Goal: Transaction & Acquisition: Purchase product/service

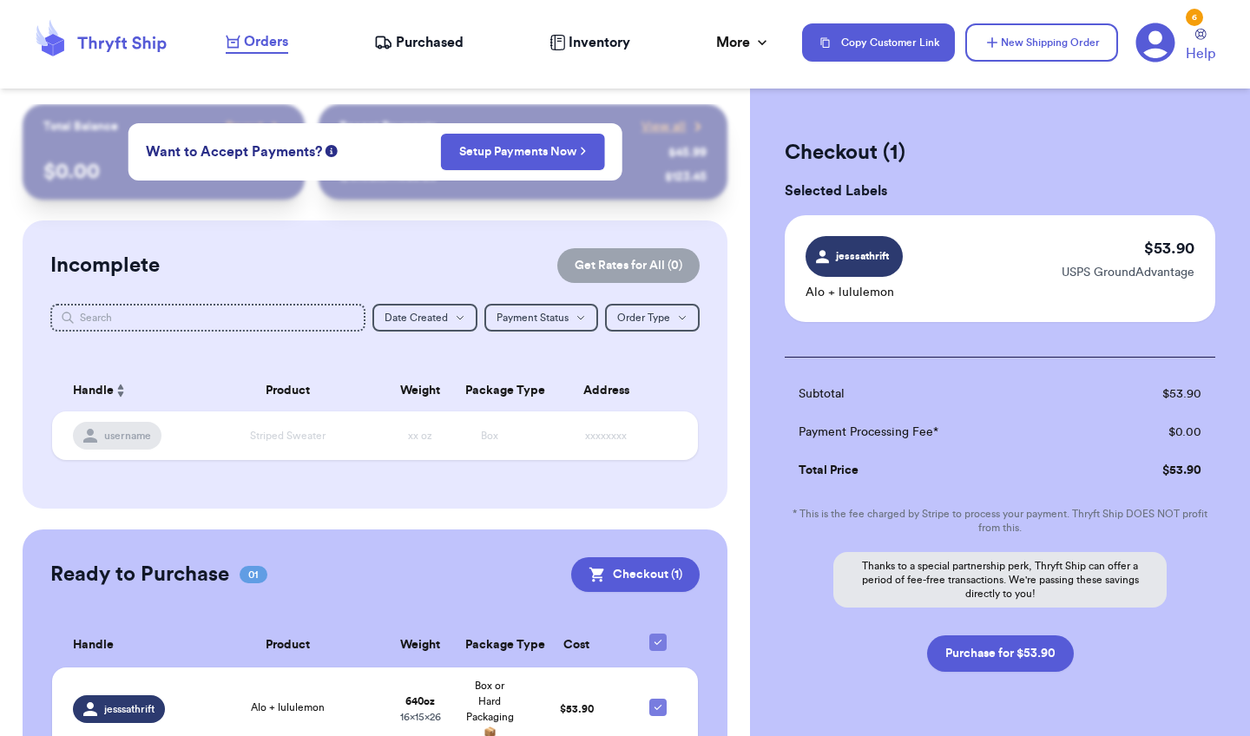
click at [254, 47] on span "Orders" at bounding box center [266, 41] width 44 height 21
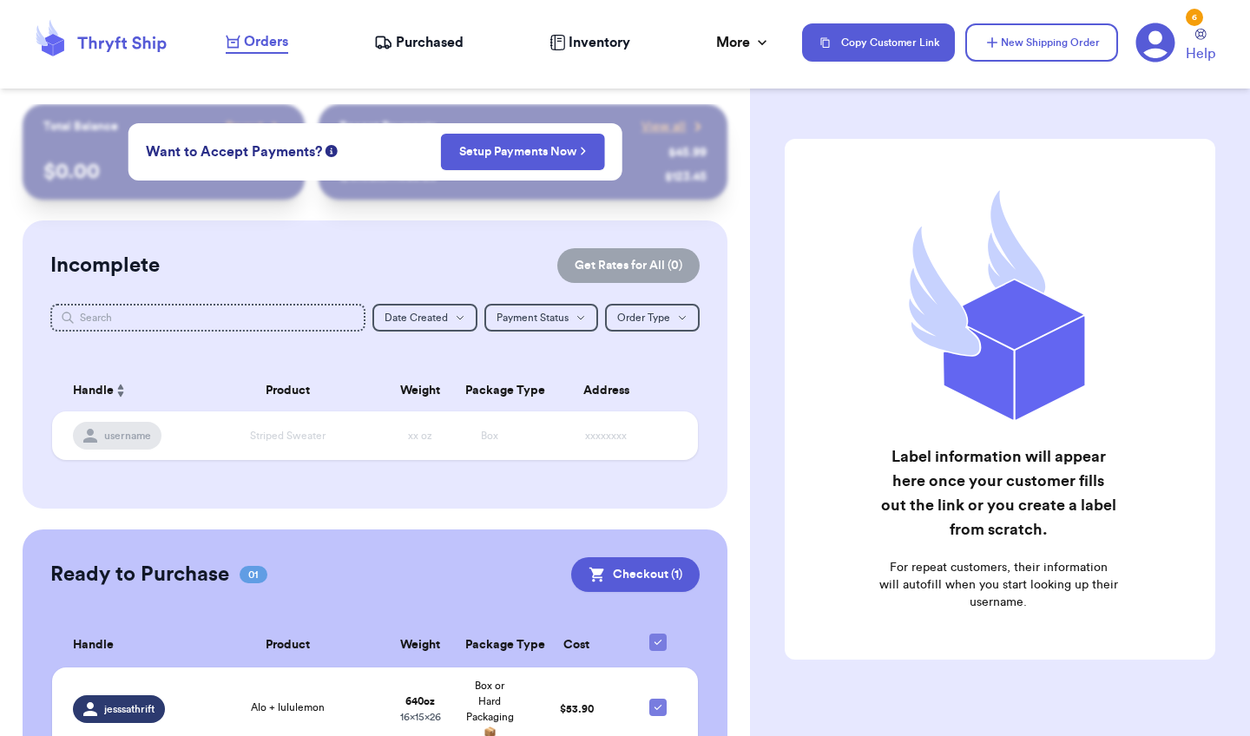
click at [327, 539] on div "Ready to Purchase 01 Checkout ( 1 ) Checkout ( 1 ) Handle Product Weight Packag…" at bounding box center [375, 665] width 705 height 270
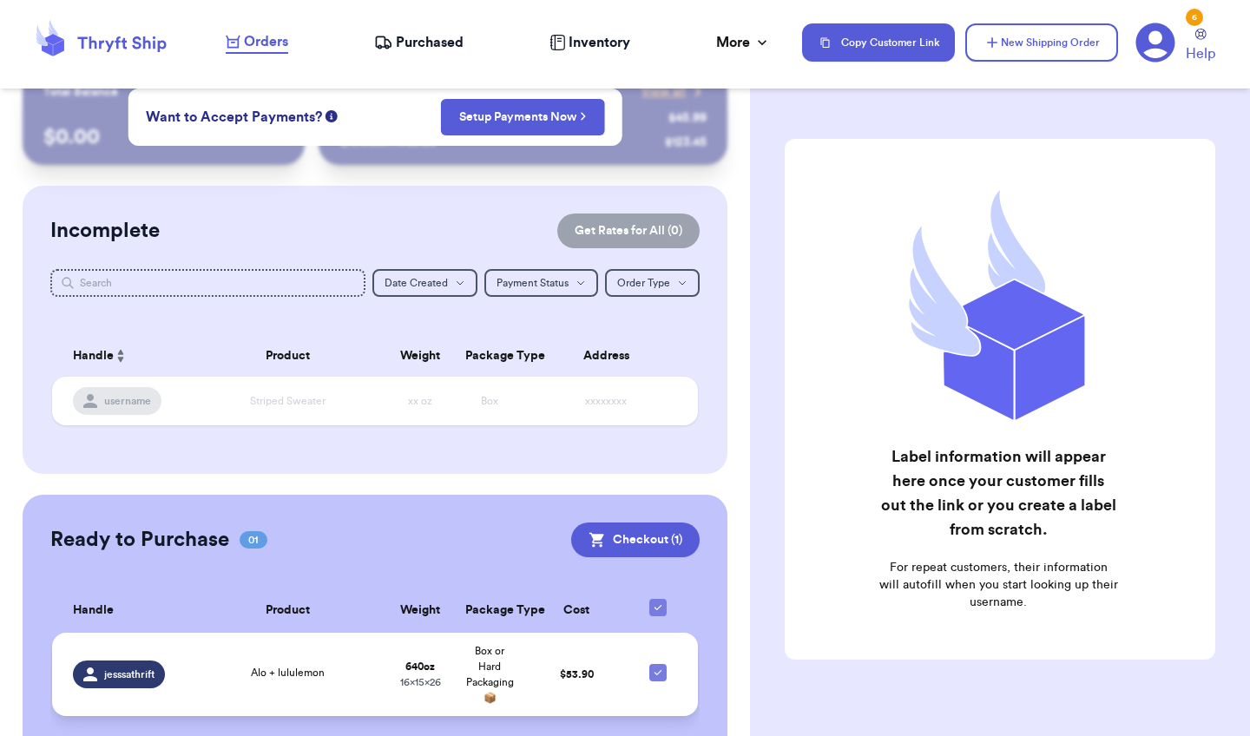
click at [296, 700] on td "Alo + lululemon" at bounding box center [288, 674] width 194 height 83
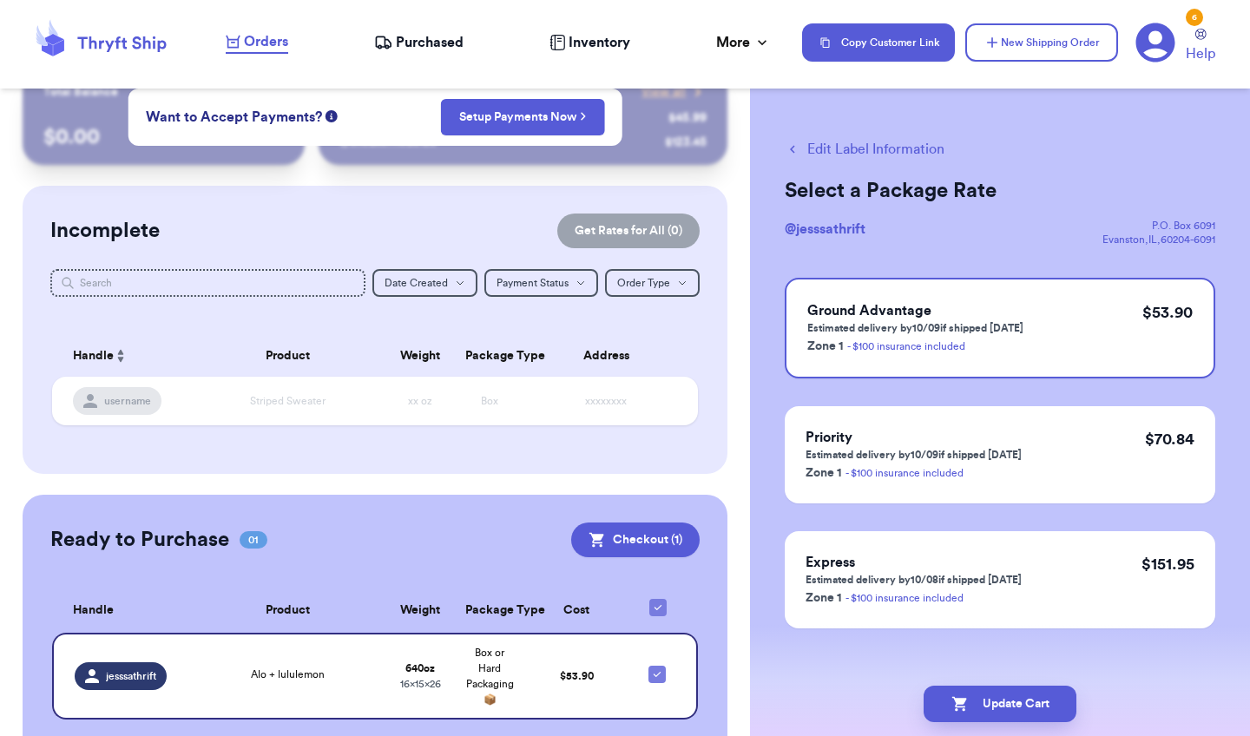
click at [794, 153] on icon "button" at bounding box center [792, 150] width 5 height 8
checkbox input "true"
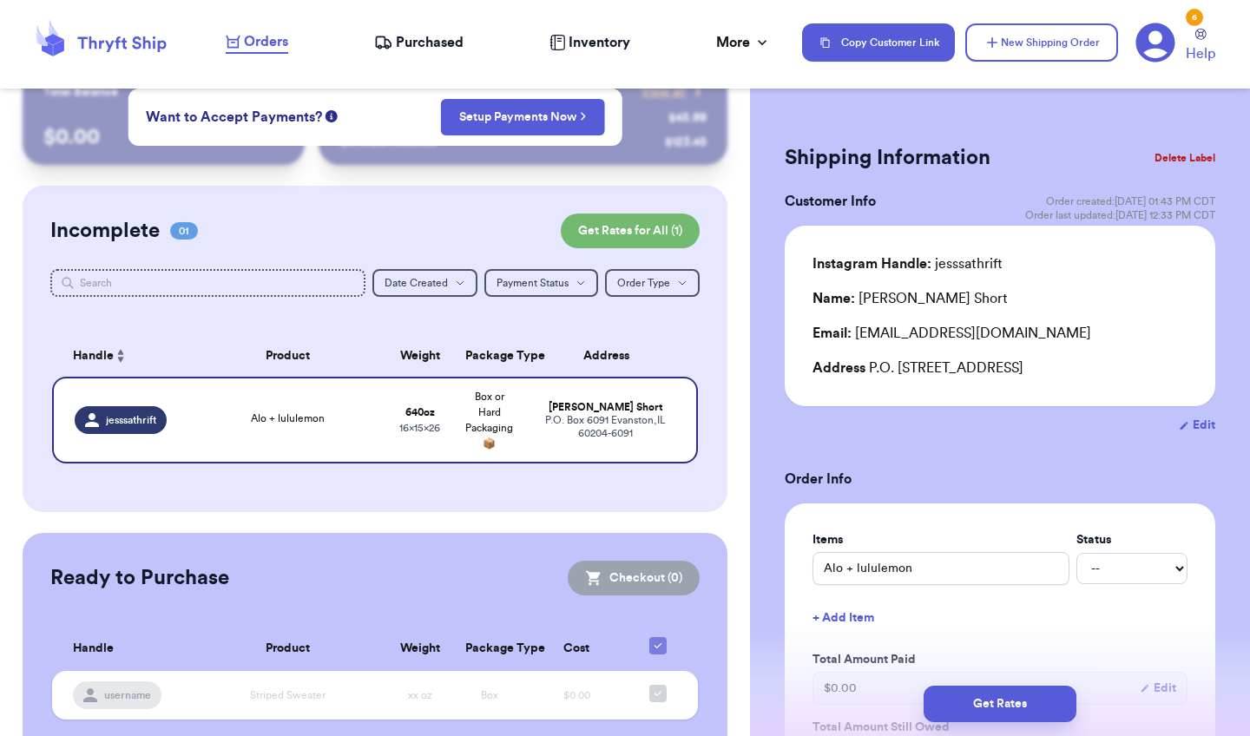
click at [866, 421] on div "Edit" at bounding box center [1000, 425] width 431 height 17
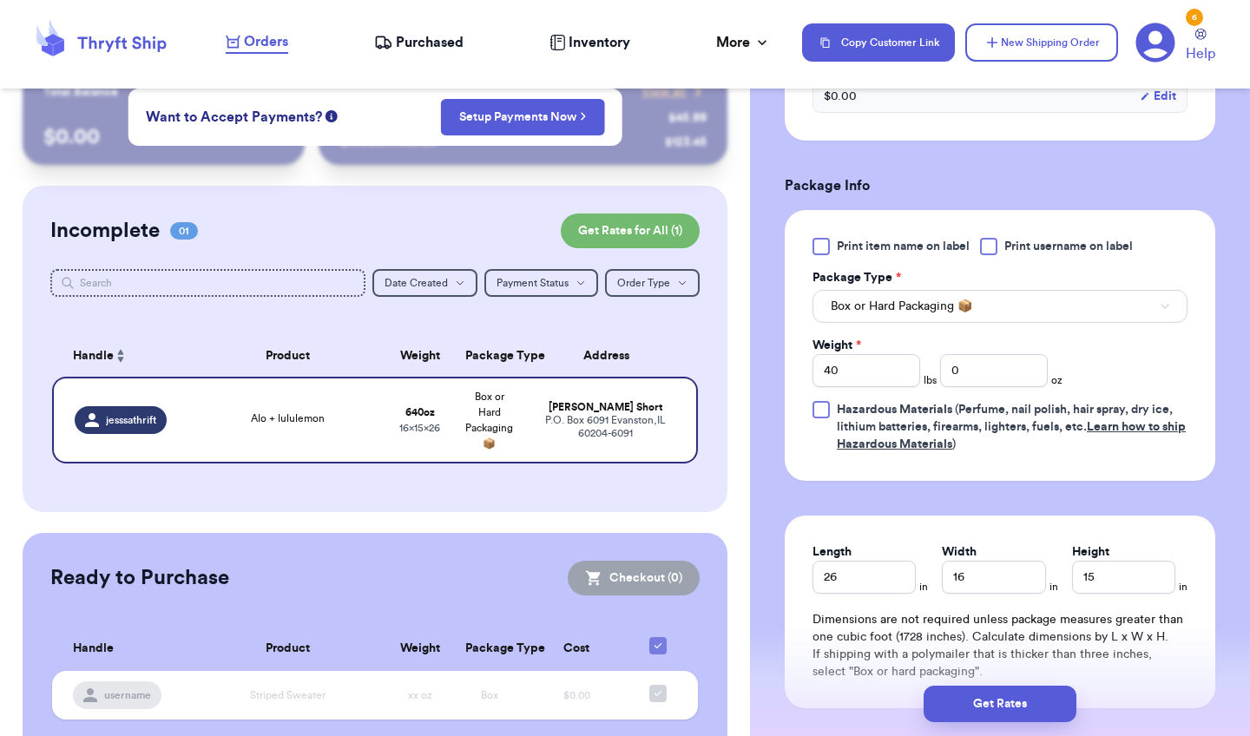
scroll to position [660, 0]
click at [678, 321] on div "Incomplete 01 Get Rates for All ( 1 ) Get Rates for All ( 1 ) Date Created Date…" at bounding box center [375, 349] width 705 height 326
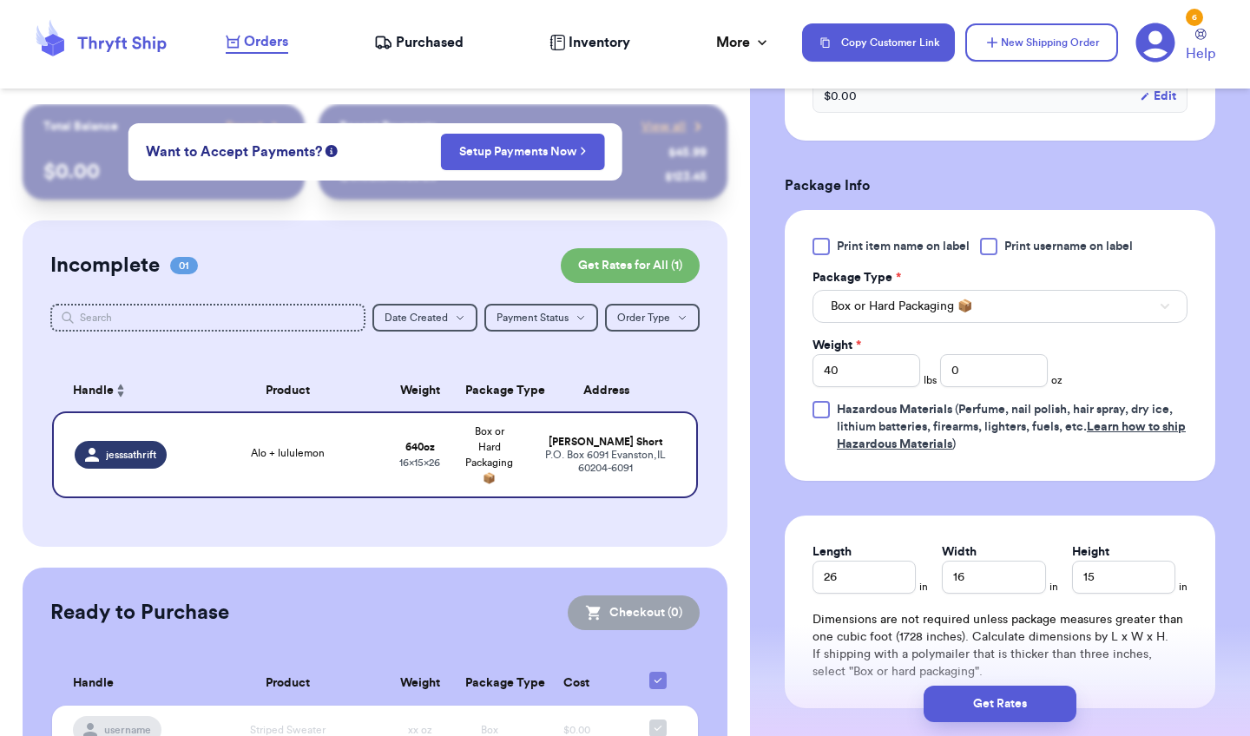
click at [621, 361] on table "Handle Product Weight Package Type Address jesssathrift Alo + lululemon 640 oz …" at bounding box center [374, 439] width 649 height 160
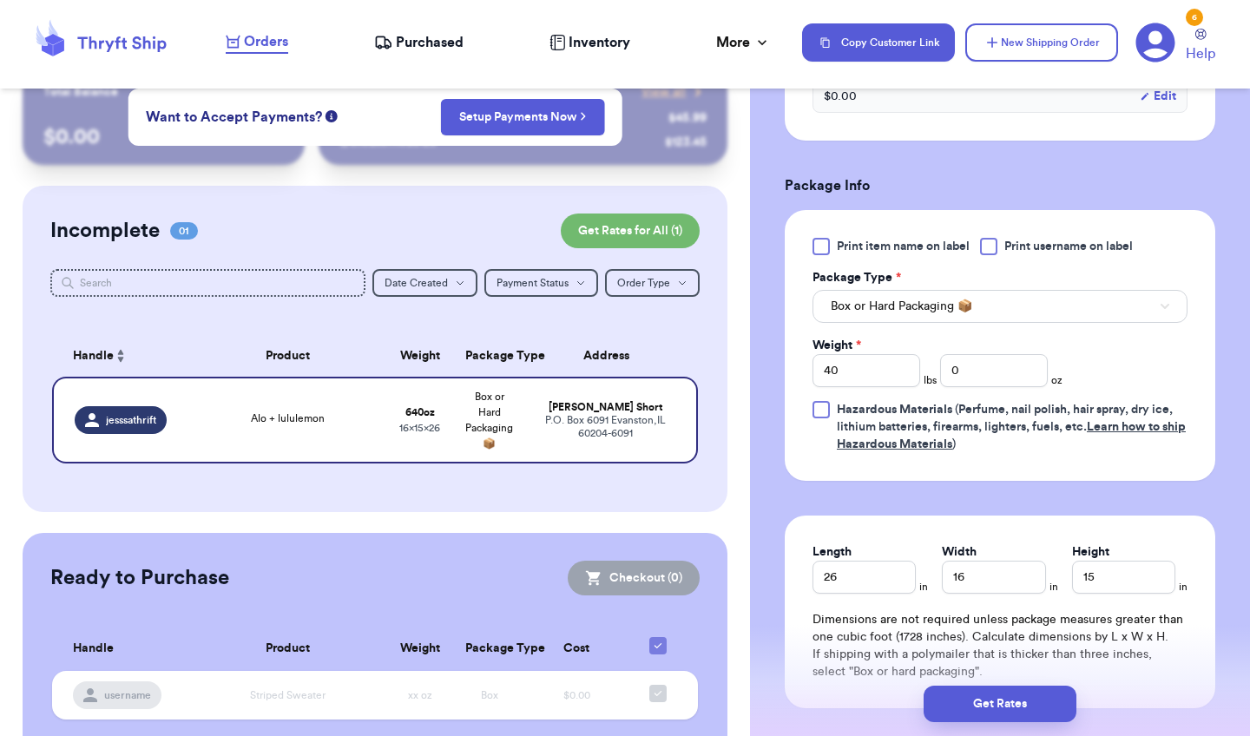
scroll to position [87, 0]
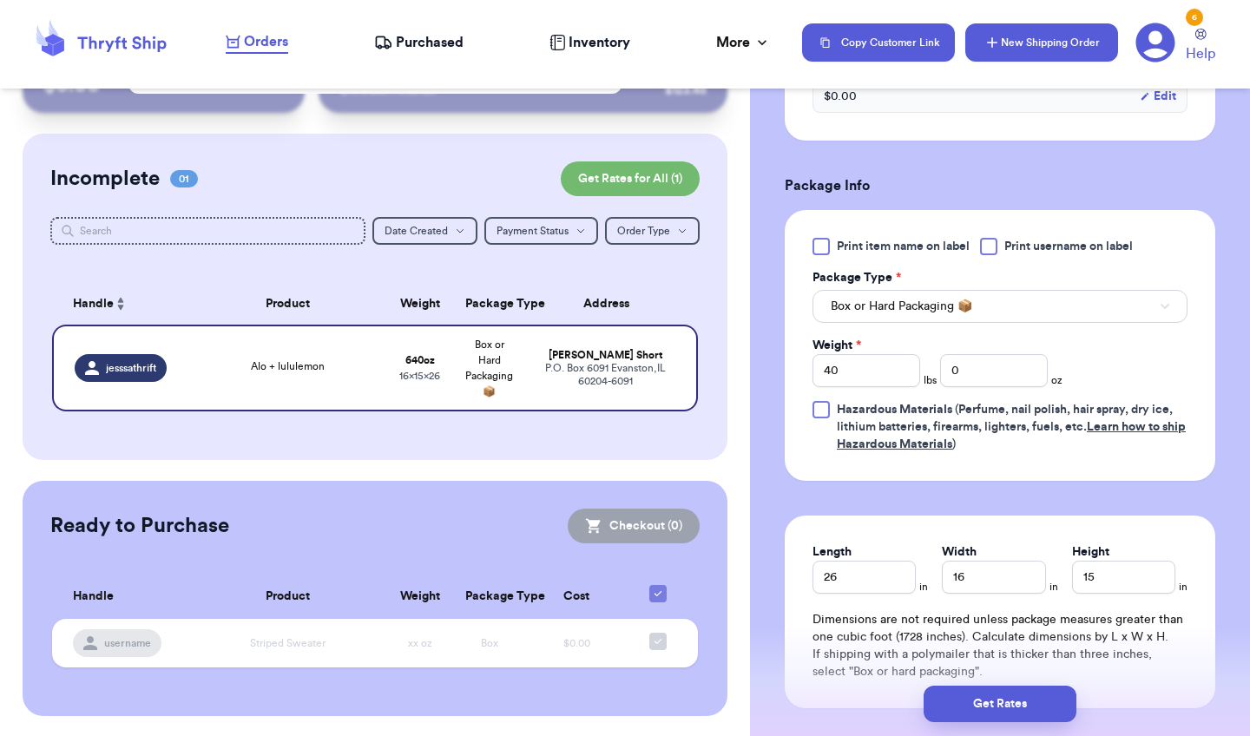
click at [1055, 35] on button "New Shipping Order" at bounding box center [1041, 42] width 153 height 38
type input "0"
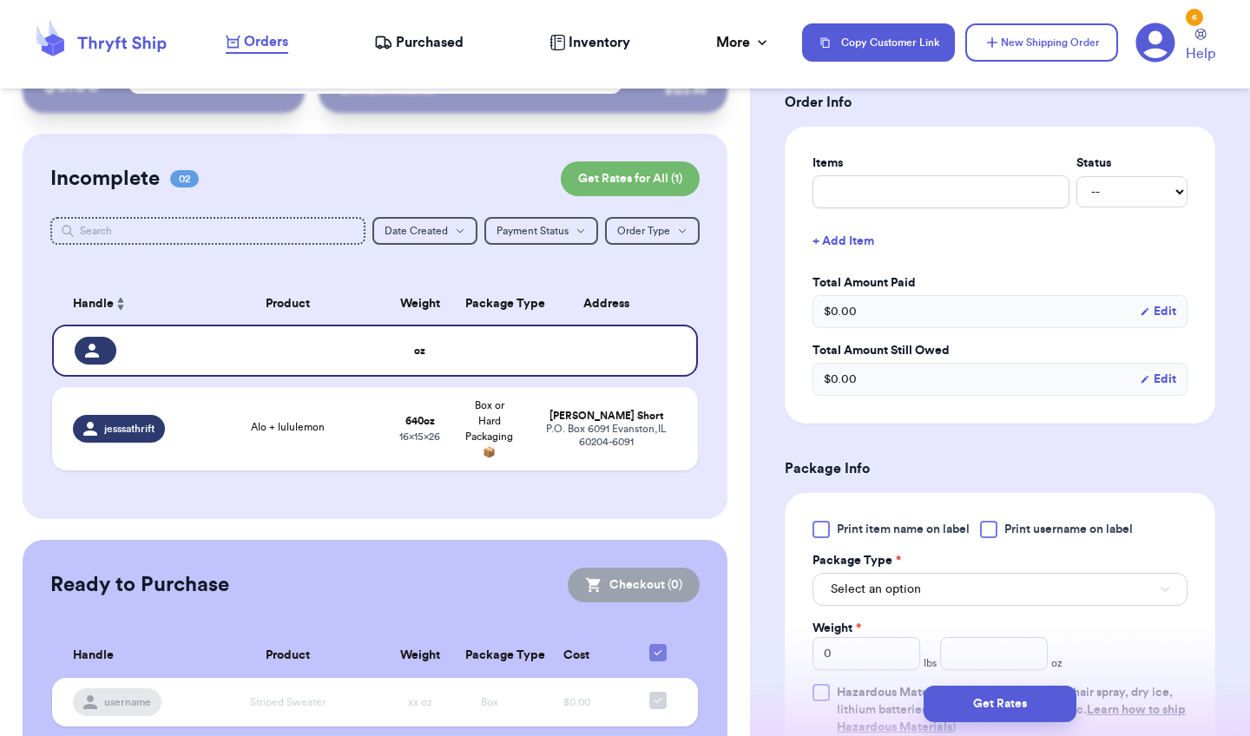
click at [887, 460] on h3 "Package Info" at bounding box center [1000, 468] width 431 height 21
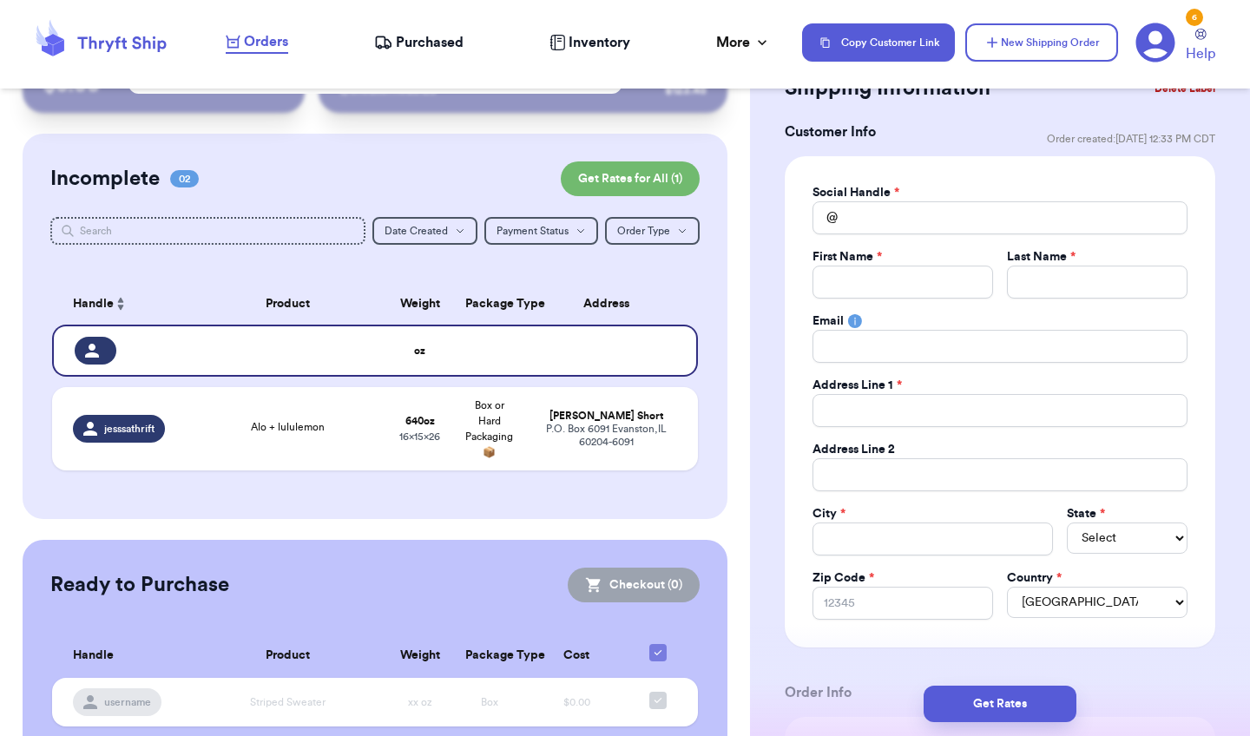
scroll to position [0, 0]
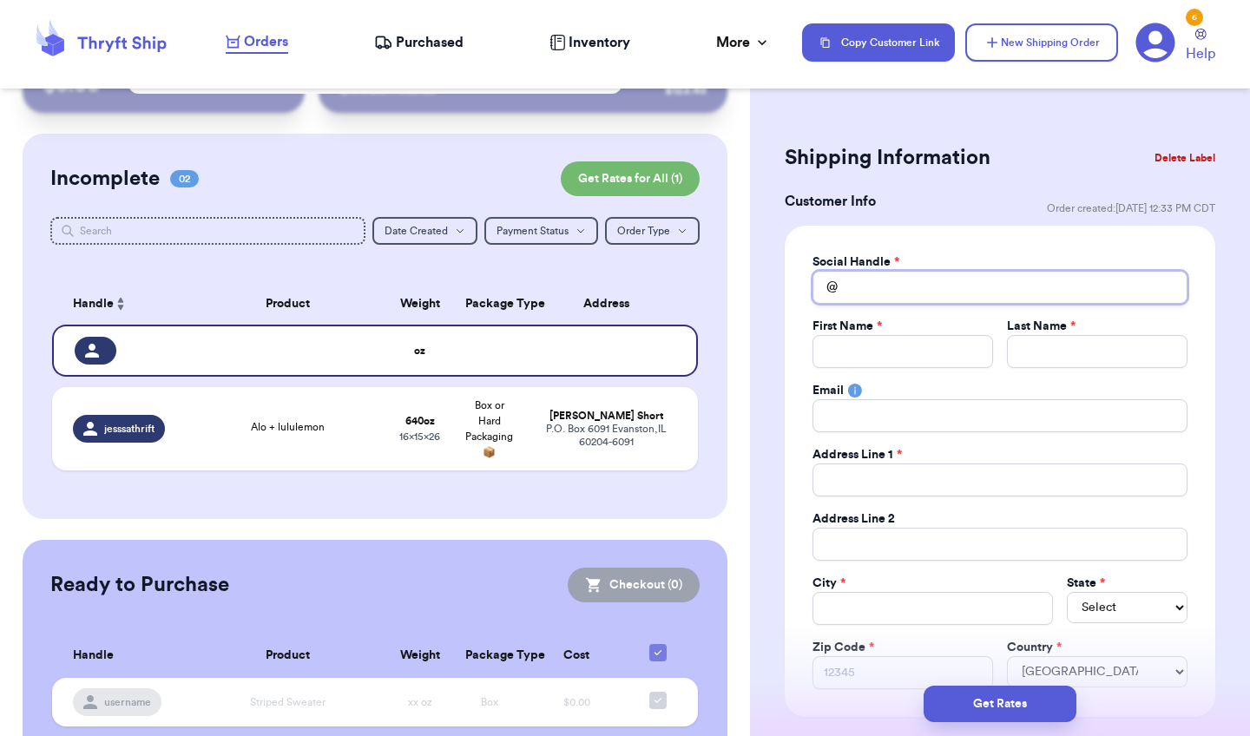
click at [998, 300] on input "Total Amount Paid" at bounding box center [1000, 287] width 375 height 33
type input "j"
type input "je"
type input "jes"
type input "[PERSON_NAME]"
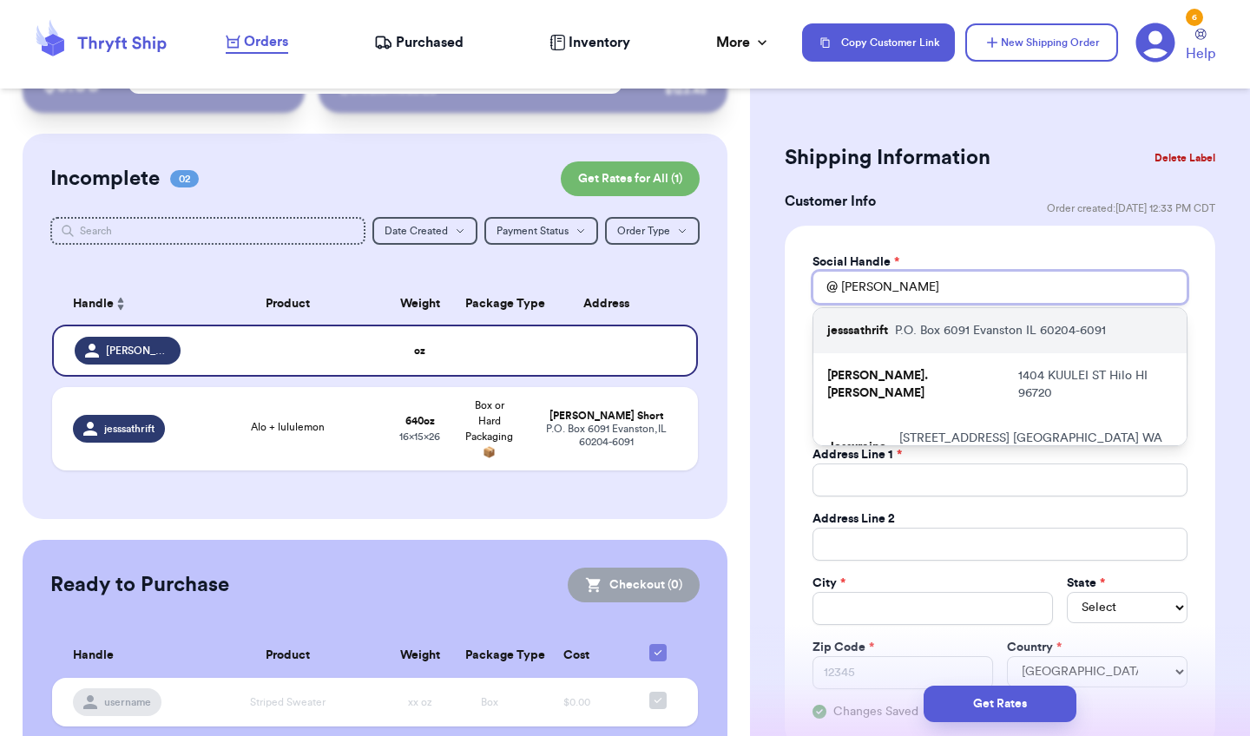
type input "[PERSON_NAME]"
click at [972, 339] on div "jesssathrift P.O. [STREET_ADDRESS]" at bounding box center [1000, 330] width 373 height 45
type input "jesssathrift"
type input "[PERSON_NAME]"
type input "Short"
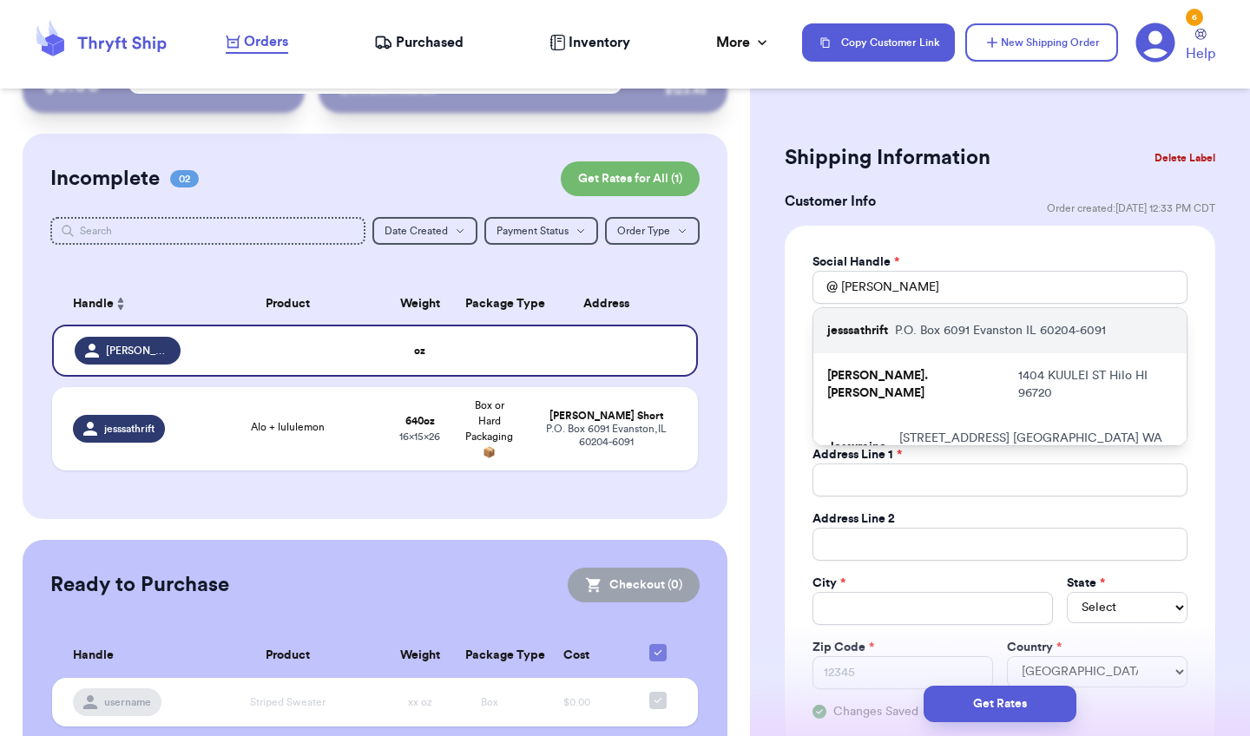
type input "[EMAIL_ADDRESS][DOMAIN_NAME]"
type input "P.O. Box 6091"
type input "Evanston"
select select "IL"
type input "60204-6091"
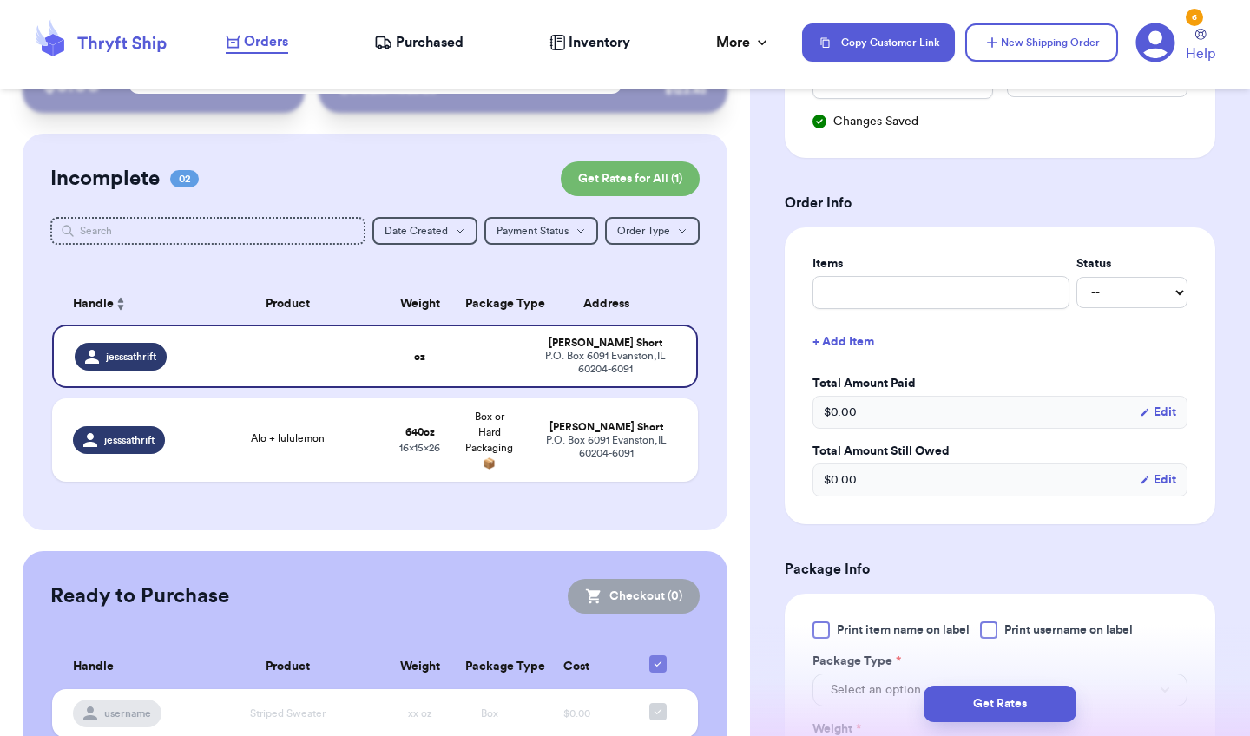
scroll to position [625, 0]
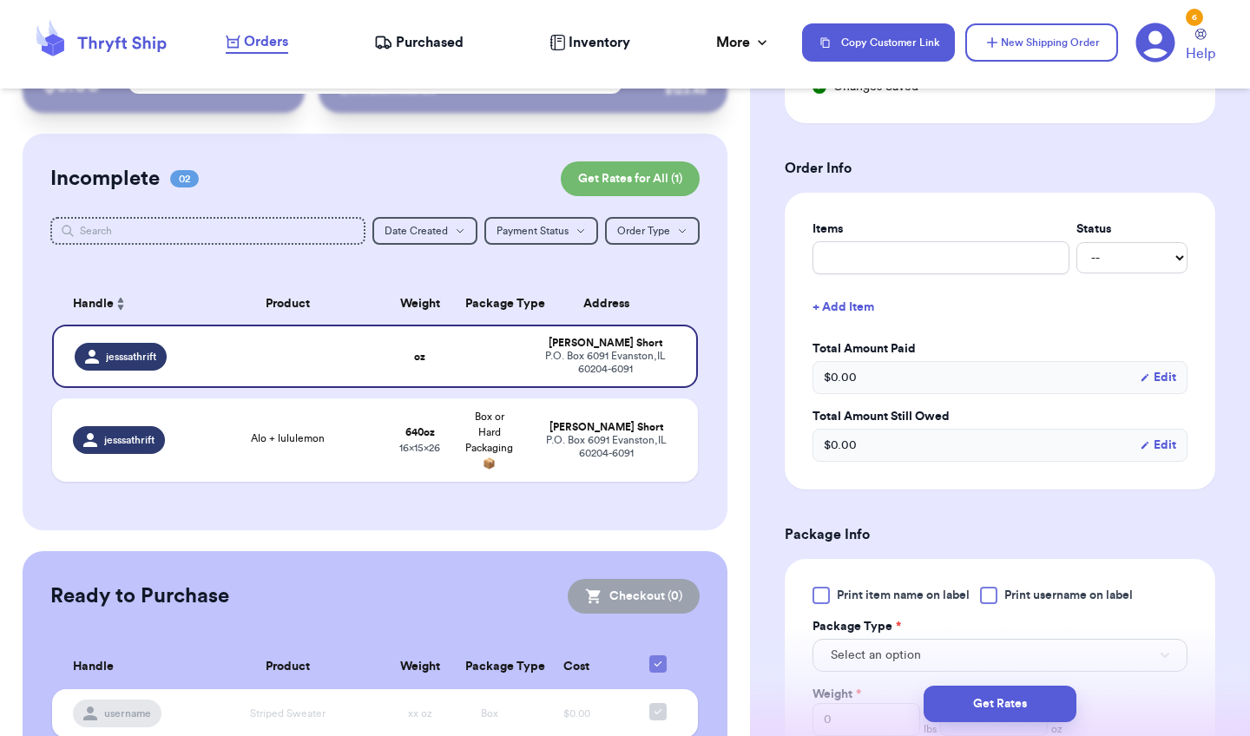
click at [986, 527] on h3 "Package Info" at bounding box center [1000, 534] width 431 height 21
click at [935, 265] on input "text" at bounding box center [941, 257] width 257 height 33
type input "A"
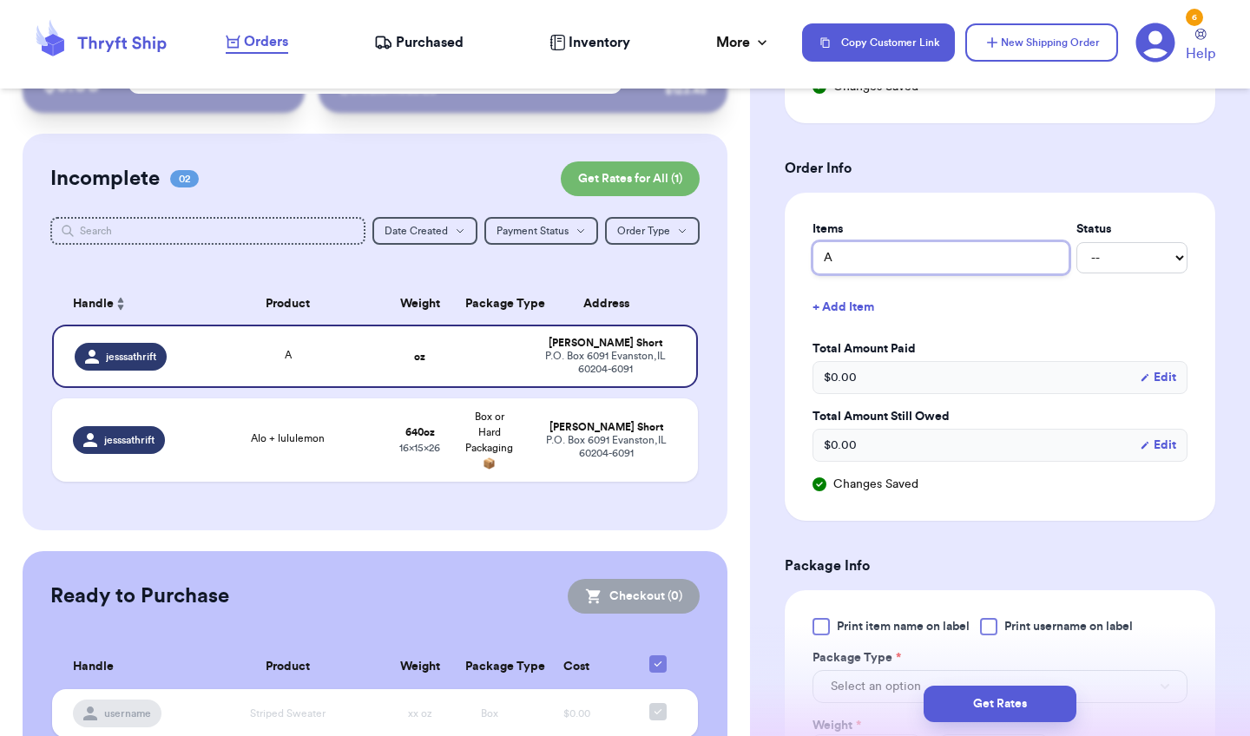
type input "Al"
type input "Alo"
click at [919, 570] on h3 "Package Info" at bounding box center [1000, 566] width 431 height 21
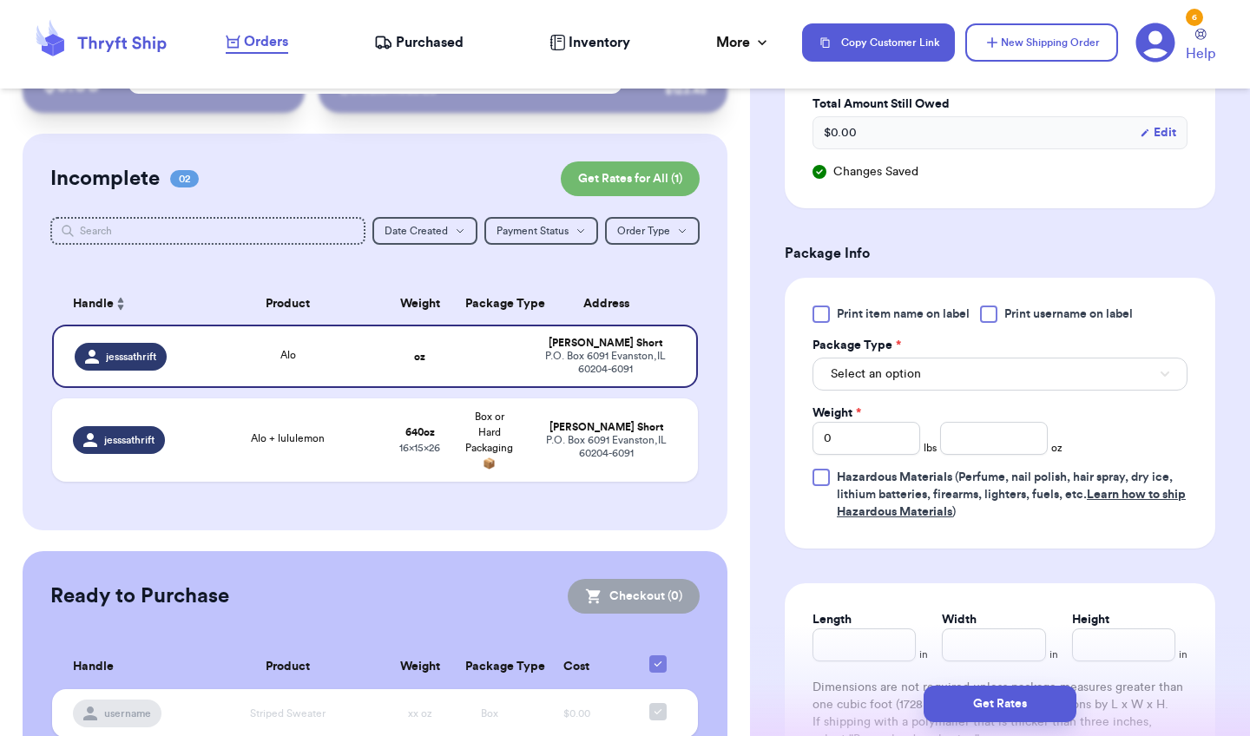
scroll to position [1007, 0]
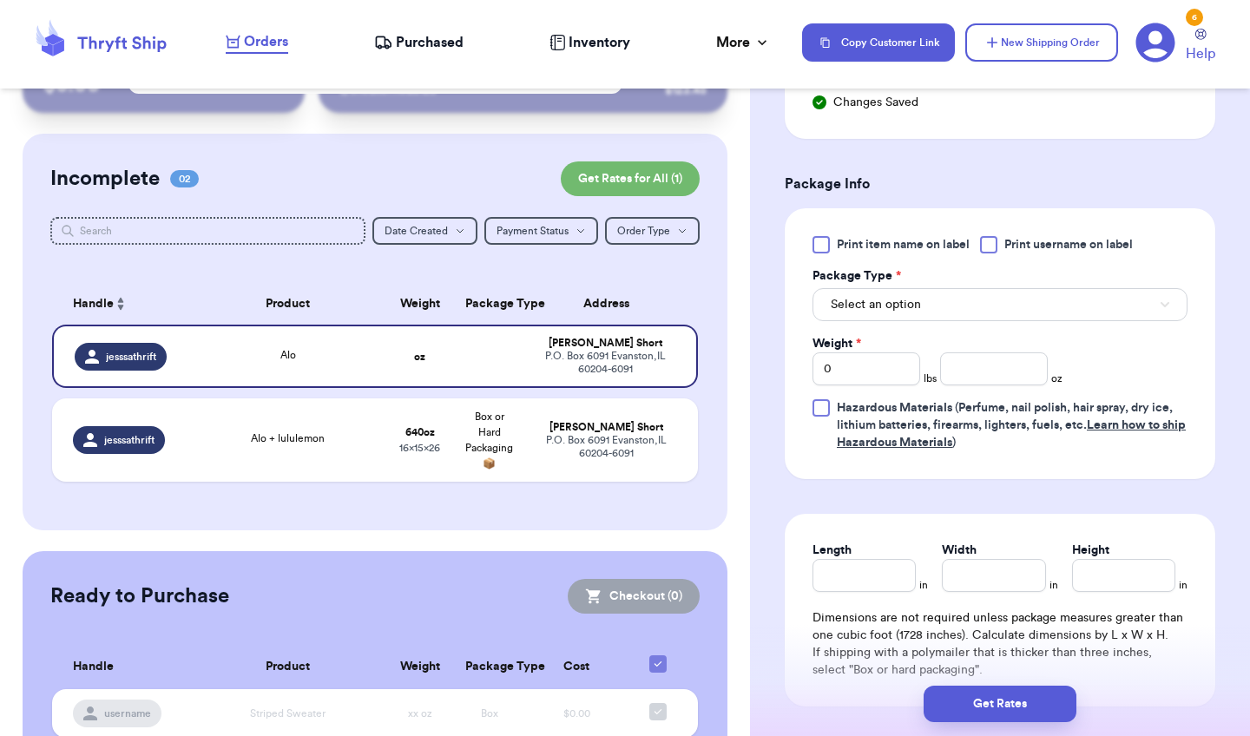
click at [872, 306] on span "Select an option" at bounding box center [876, 304] width 90 height 17
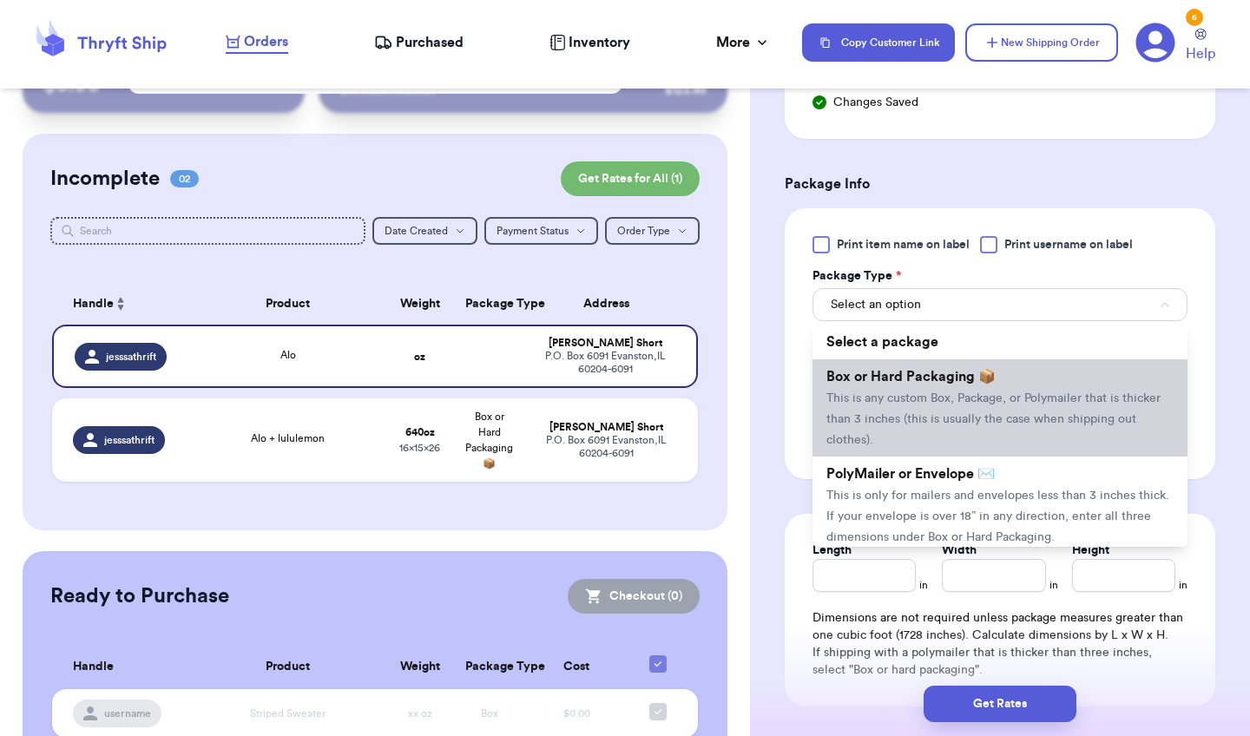
click at [880, 417] on span "This is any custom Box, Package, or Polymailer that is thicker than 3 inches (t…" at bounding box center [994, 419] width 334 height 54
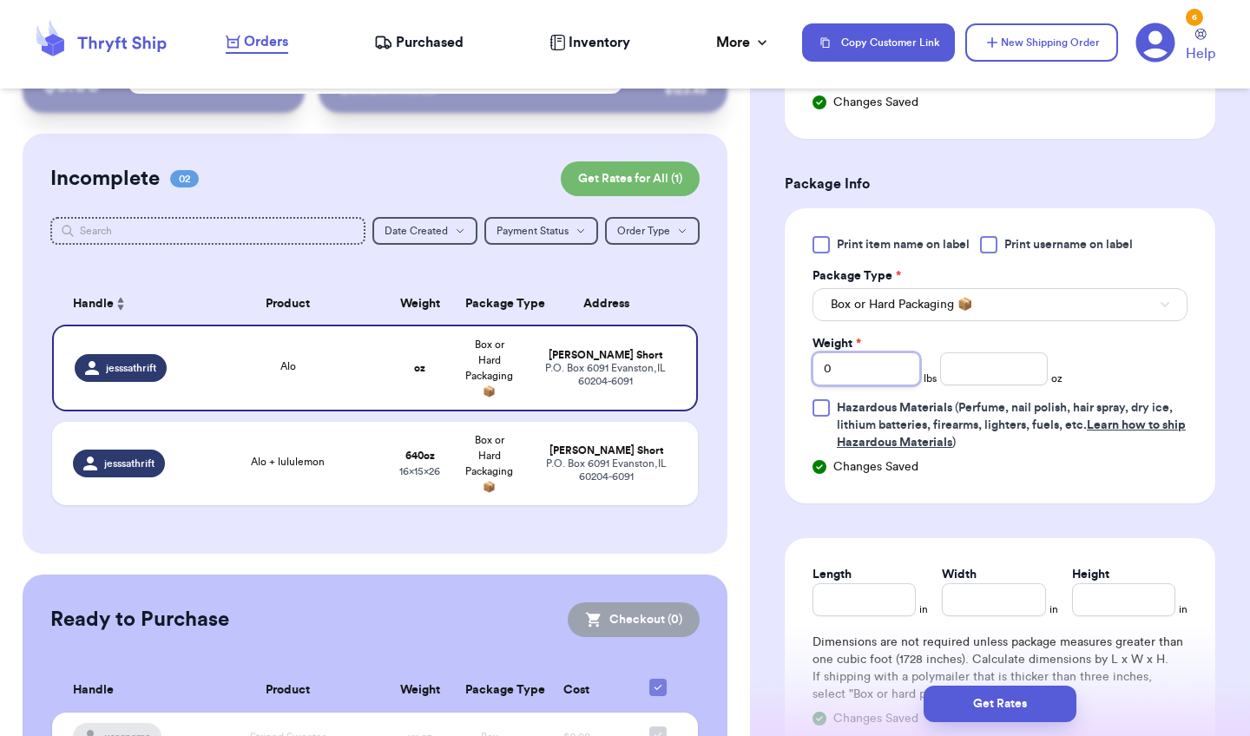
click at [855, 368] on input "0" at bounding box center [867, 369] width 108 height 33
type input "2"
type input "20"
click at [881, 582] on div "Length" at bounding box center [864, 574] width 103 height 17
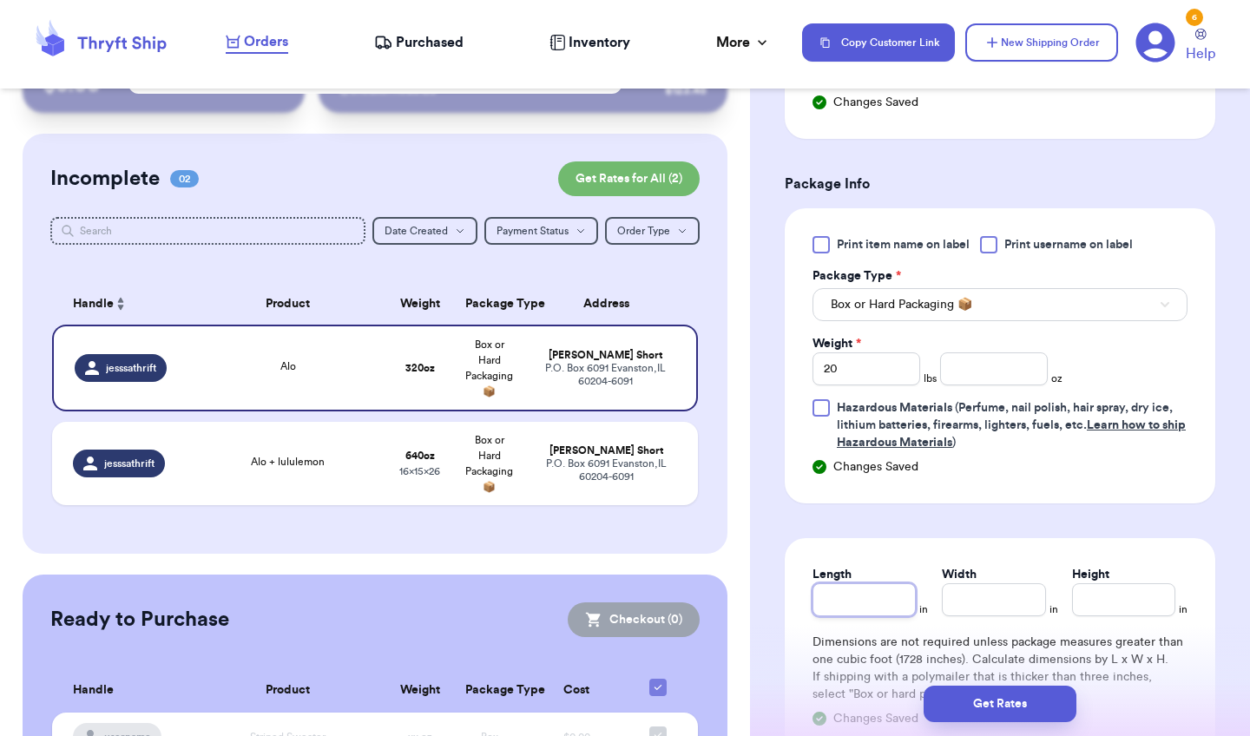
click at [880, 586] on input "Length" at bounding box center [864, 599] width 103 height 33
type input "2"
type input "20"
type input "2"
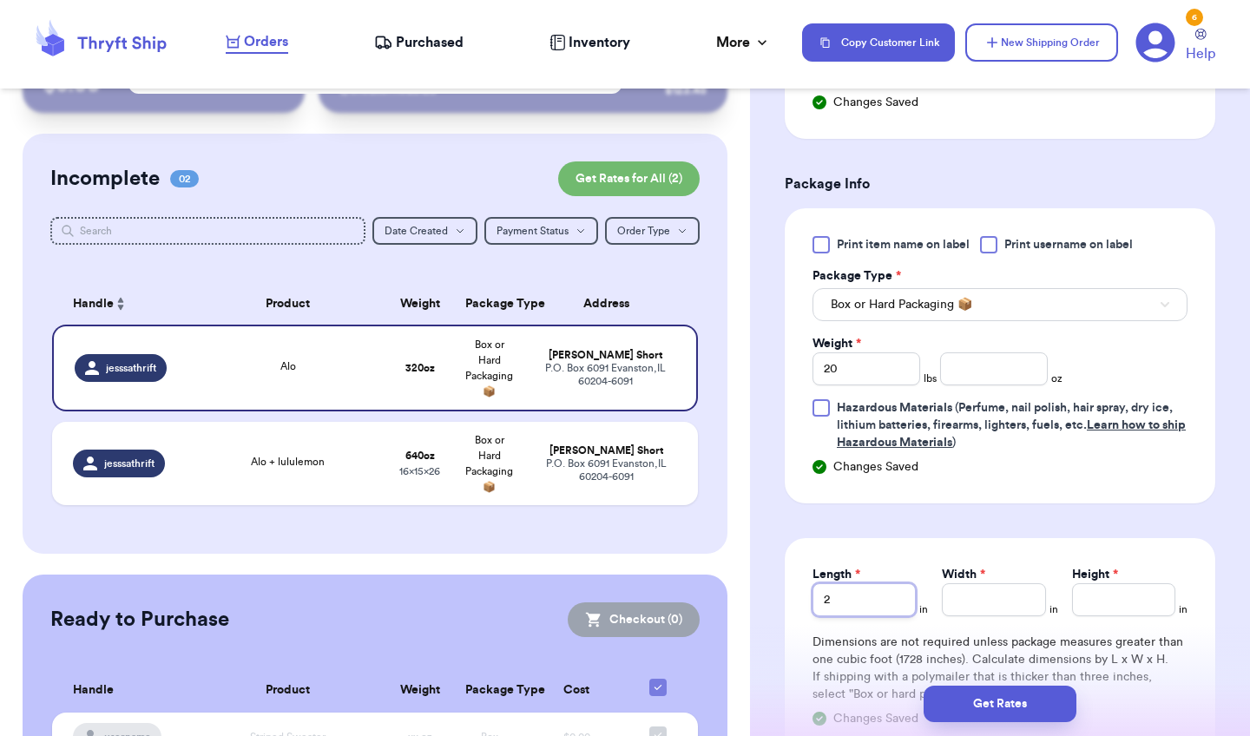
type input "20"
click at [1018, 589] on input "Width *" at bounding box center [993, 599] width 103 height 33
type input "1"
type input "12"
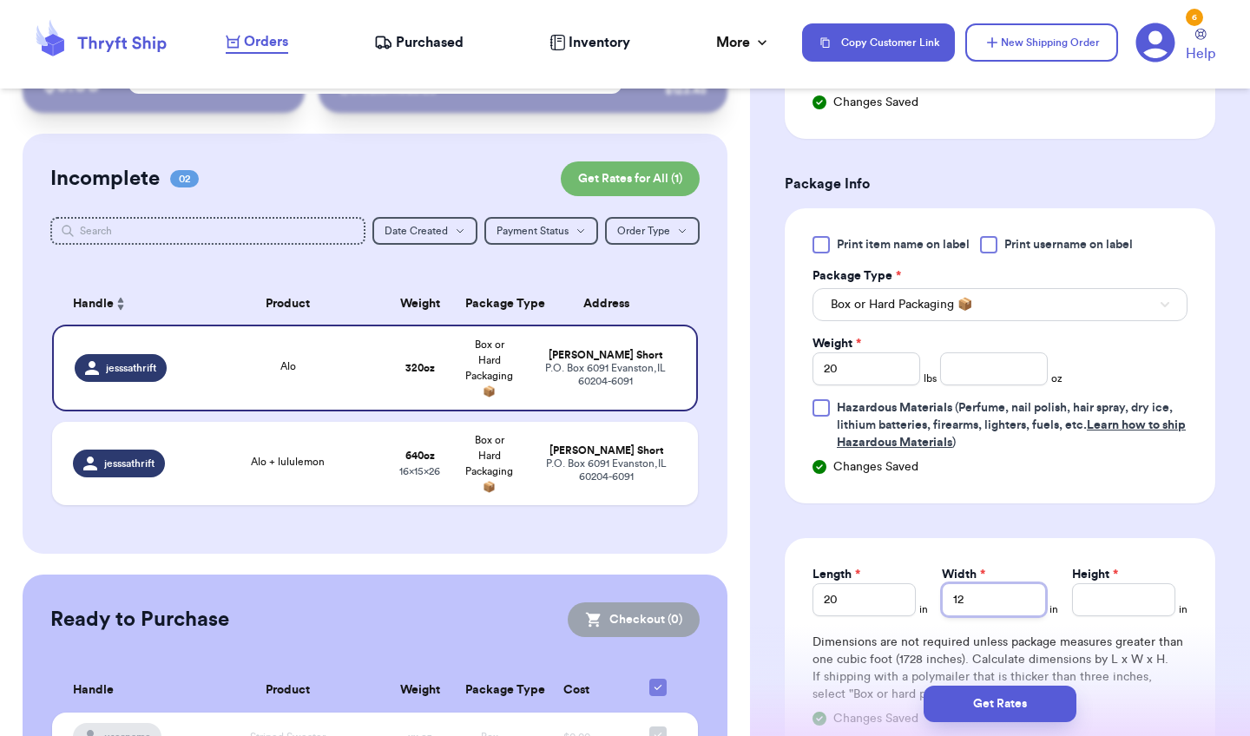
type input "1"
type input "16"
click at [1109, 604] on input "Height *" at bounding box center [1123, 599] width 103 height 33
type input "1"
type input "15"
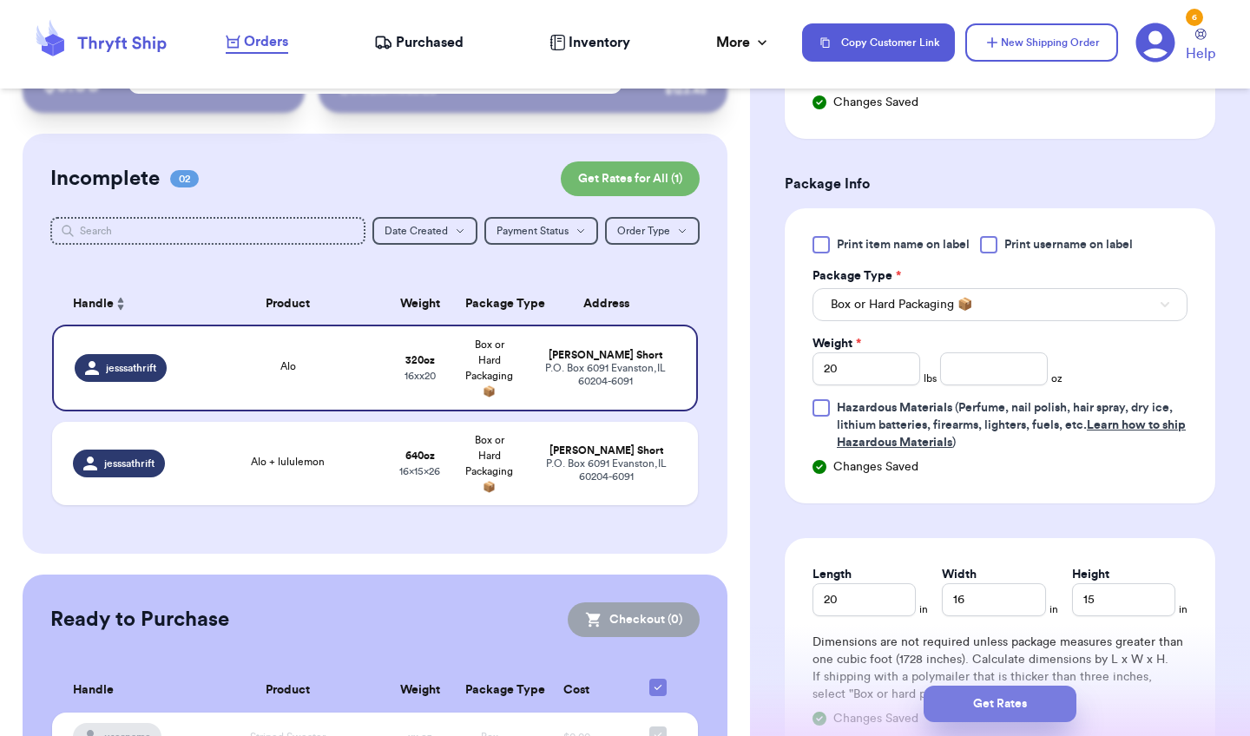
click at [1004, 693] on button "Get Rates" at bounding box center [1000, 704] width 153 height 36
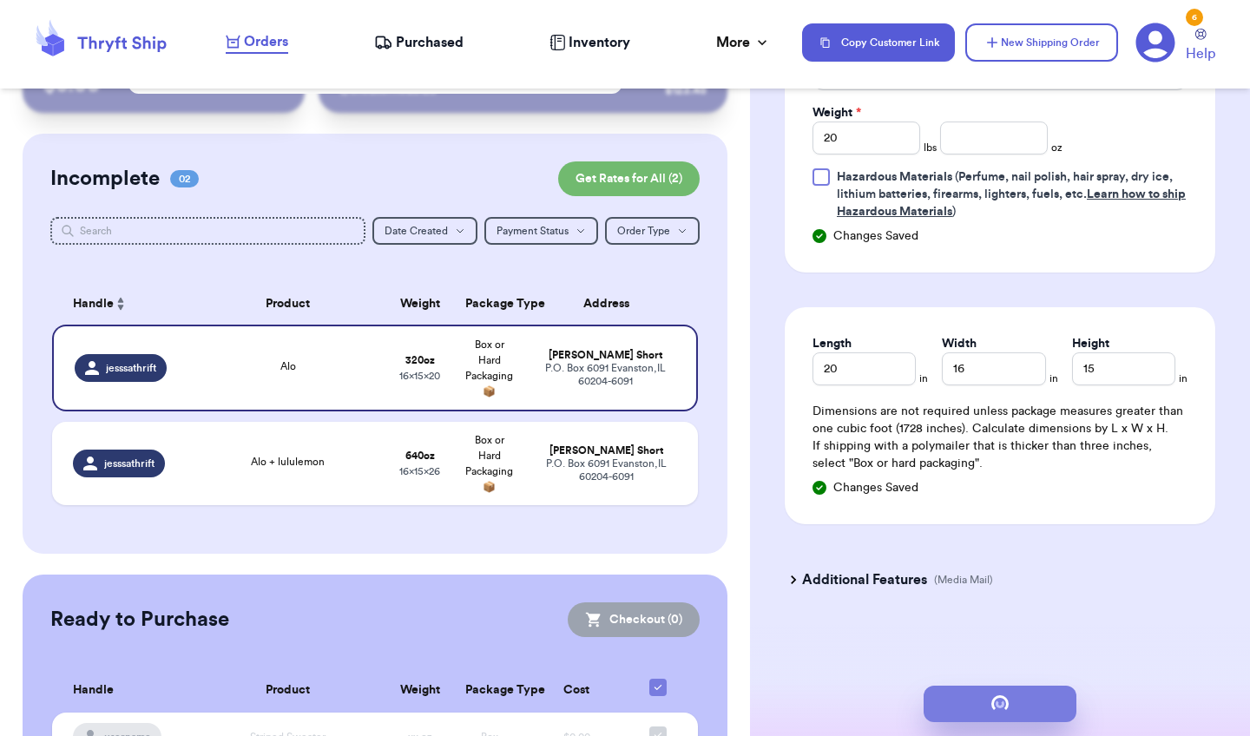
scroll to position [0, 0]
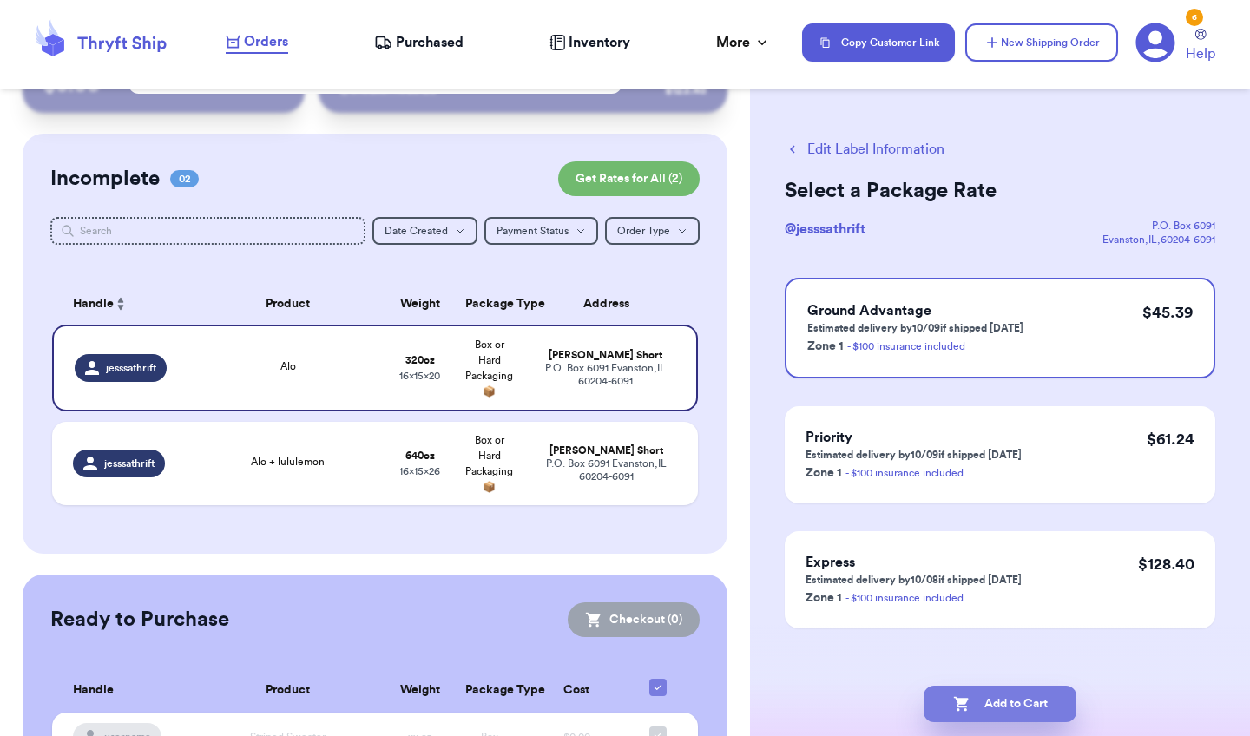
click at [989, 698] on button "Add to Cart" at bounding box center [1000, 704] width 153 height 36
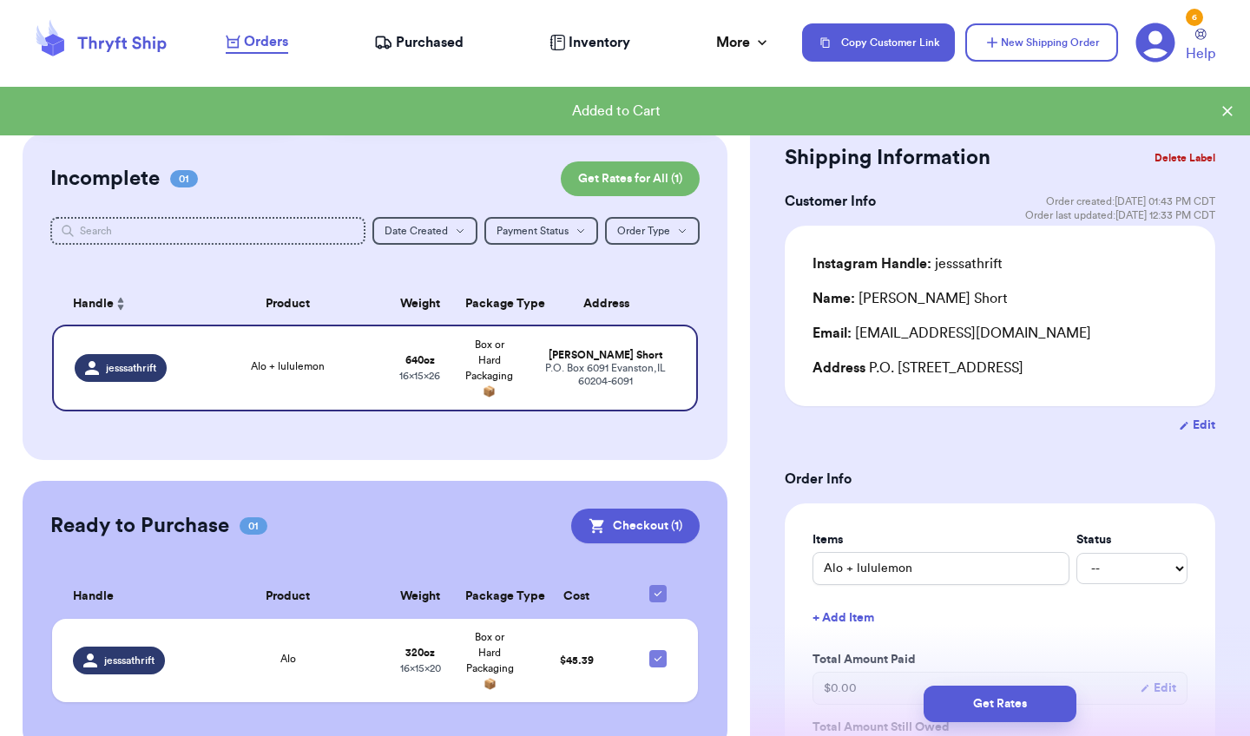
click at [1019, 490] on h3 "Order Info" at bounding box center [1000, 479] width 431 height 21
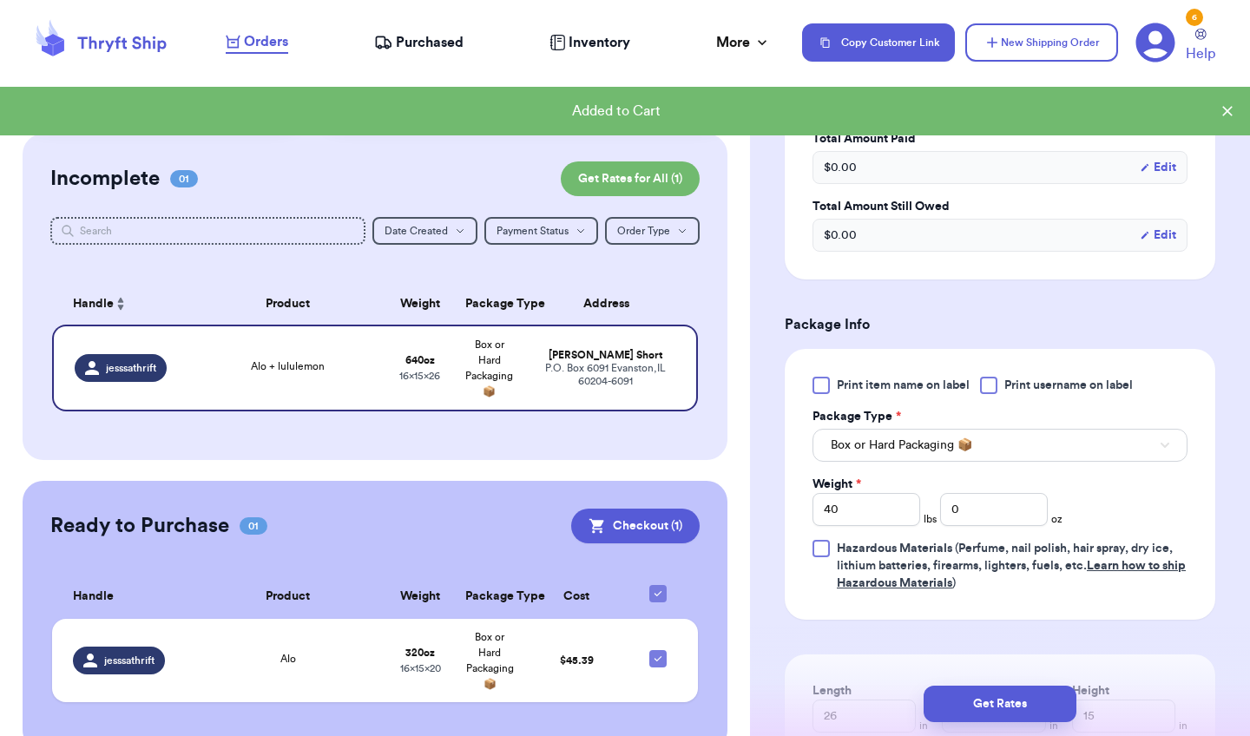
scroll to position [556, 0]
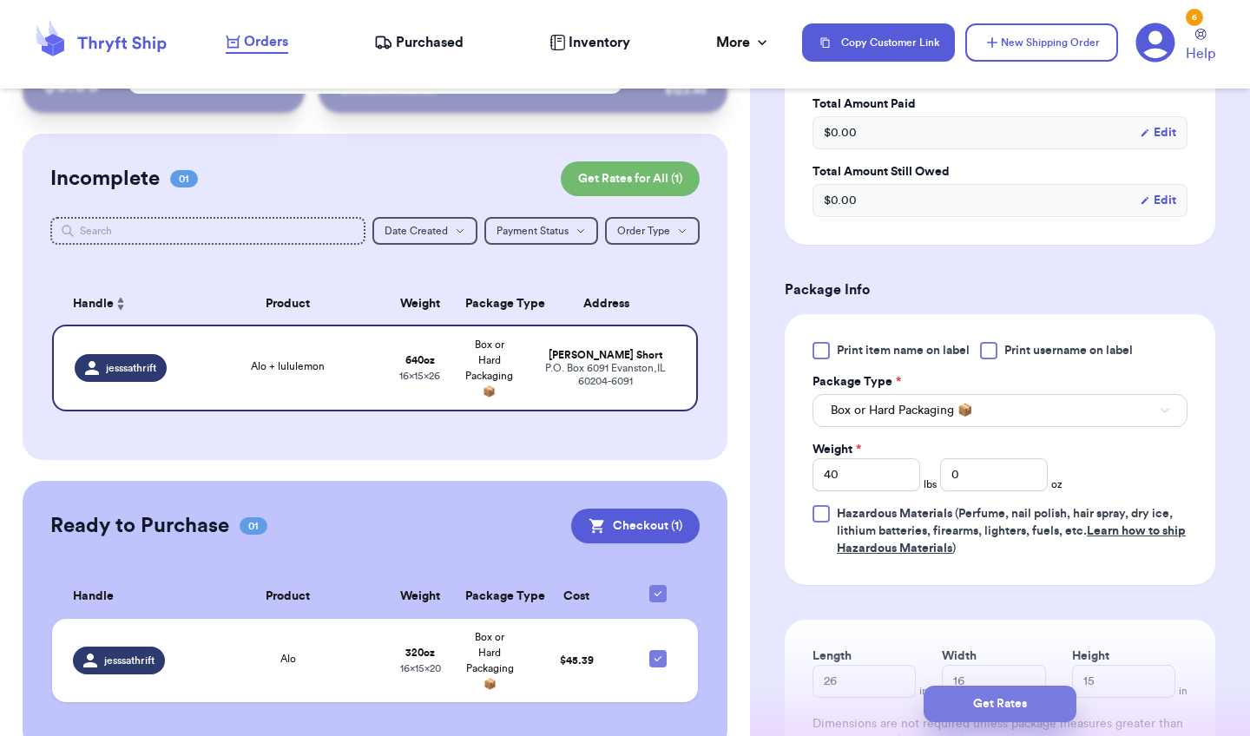
click at [1014, 708] on button "Get Rates" at bounding box center [1000, 704] width 153 height 36
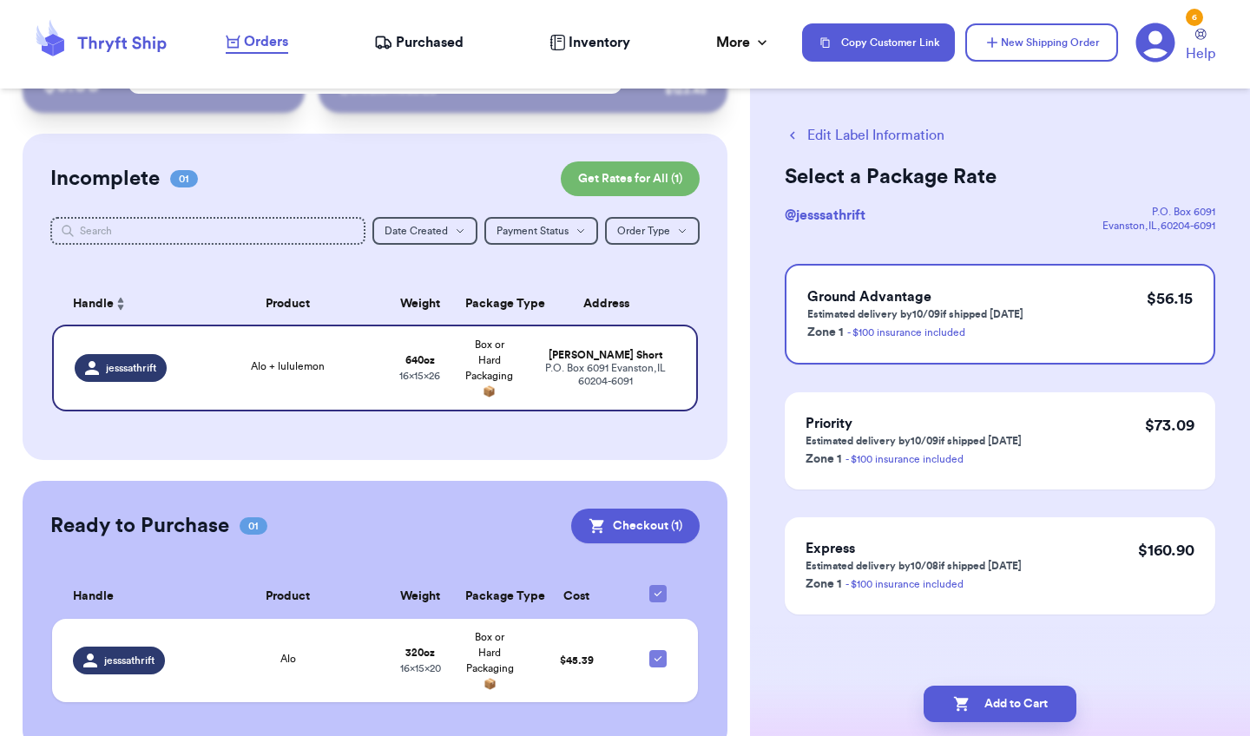
scroll to position [0, 0]
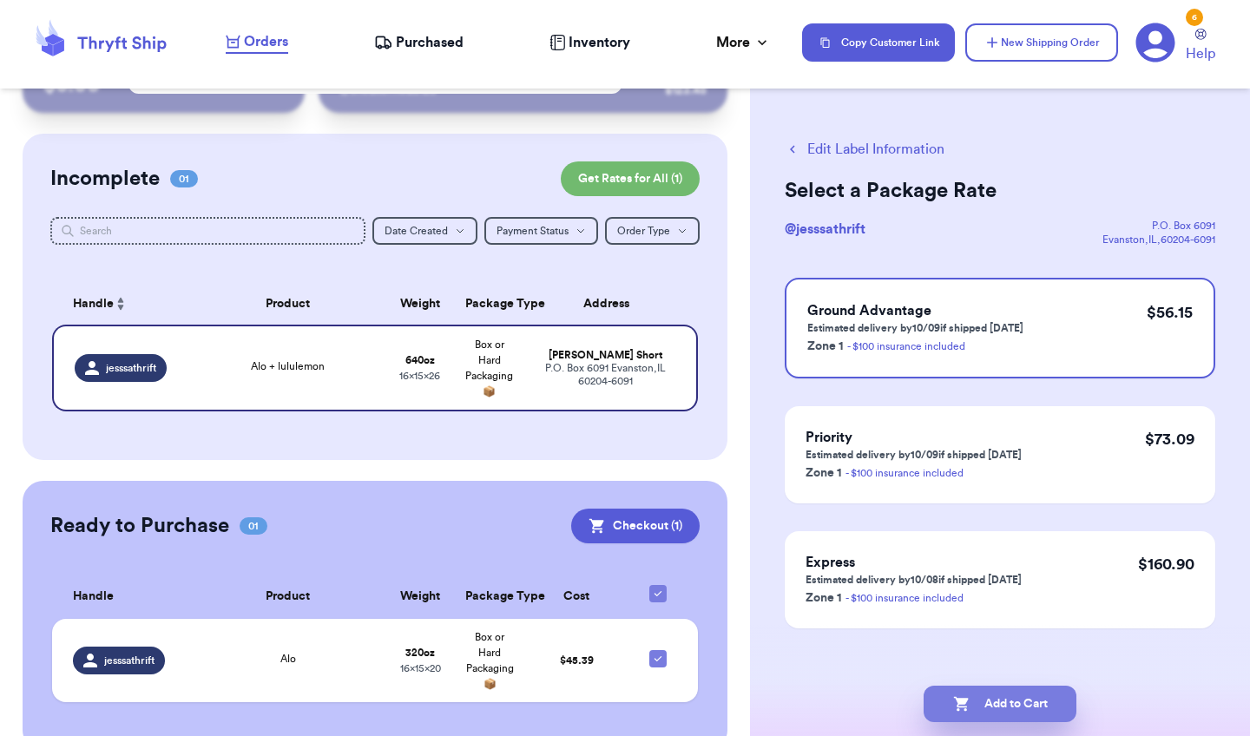
click at [1014, 708] on button "Add to Cart" at bounding box center [1000, 704] width 153 height 36
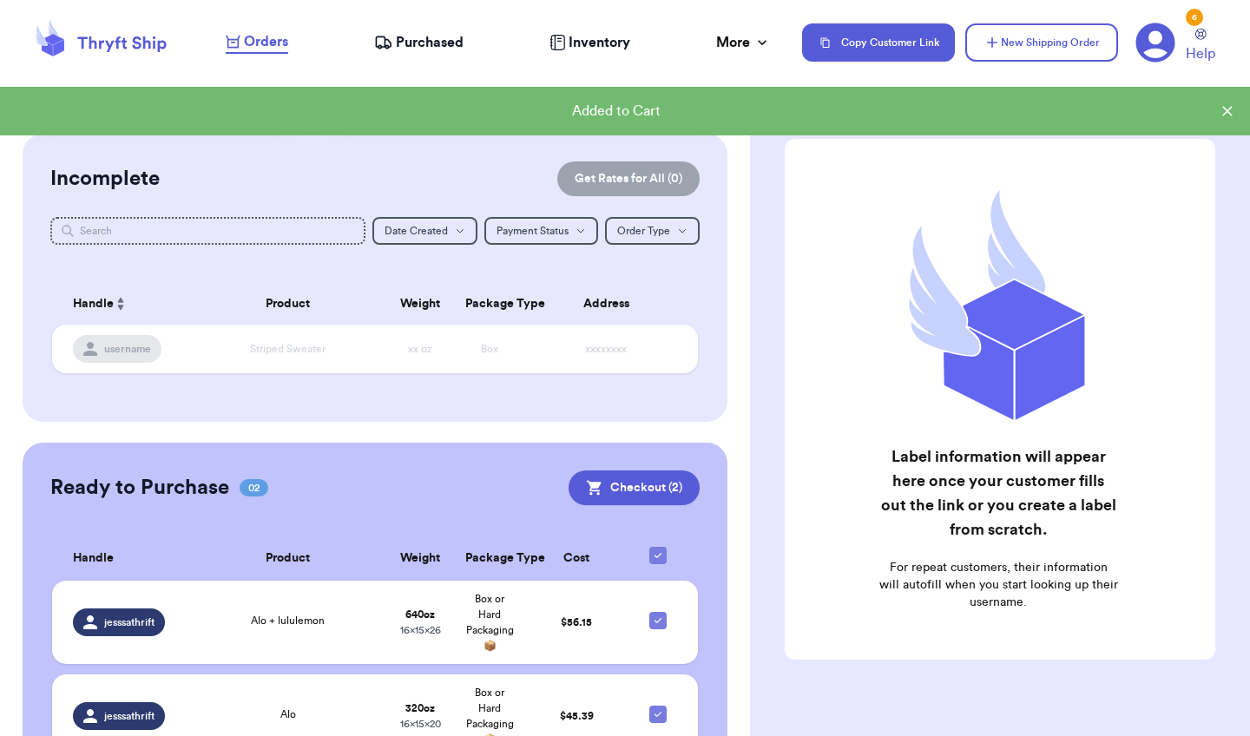
click at [906, 626] on div "Label information will appear here once your customer fills out the link or you…" at bounding box center [1000, 399] width 431 height 521
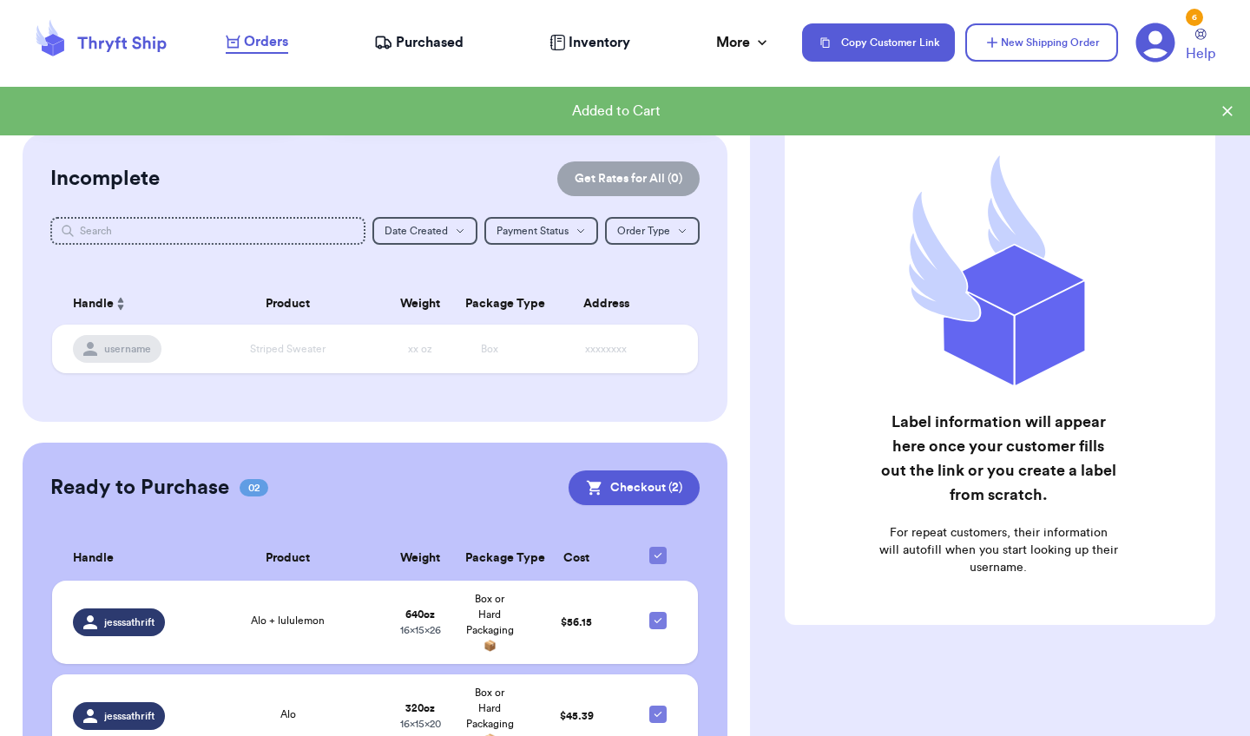
click at [681, 561] on th at bounding box center [663, 559] width 69 height 44
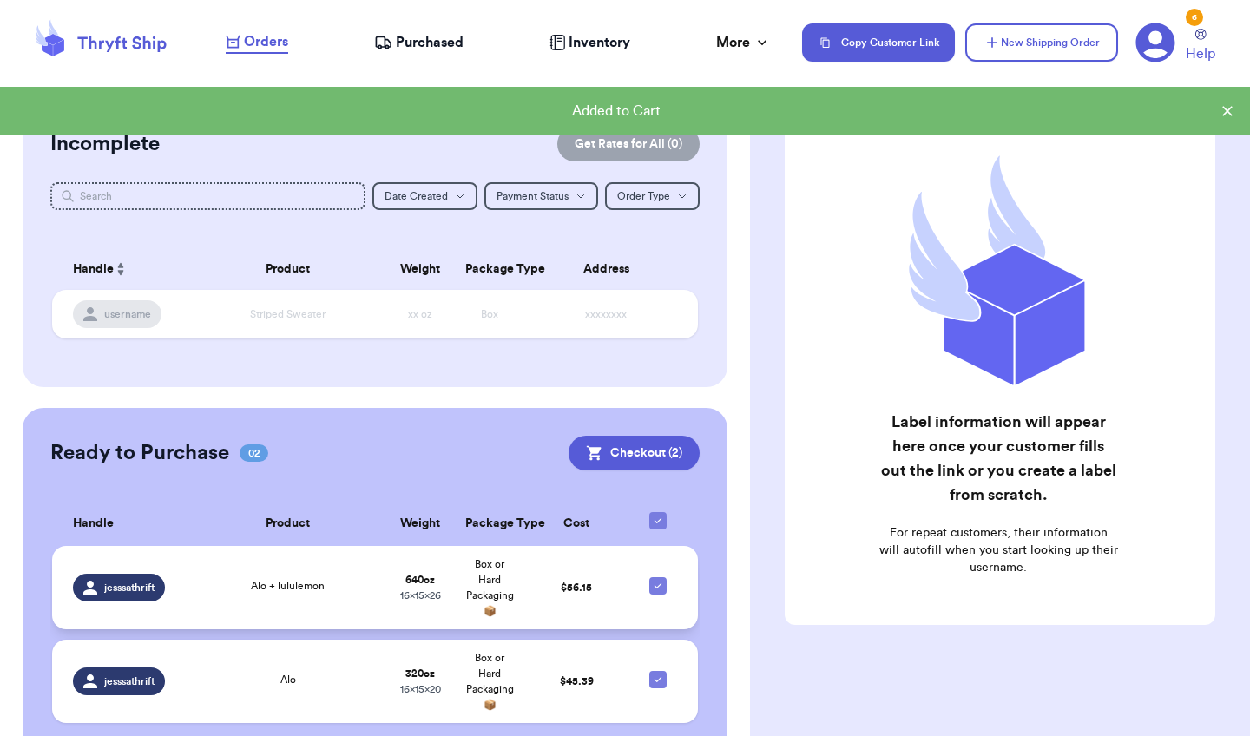
scroll to position [177, 0]
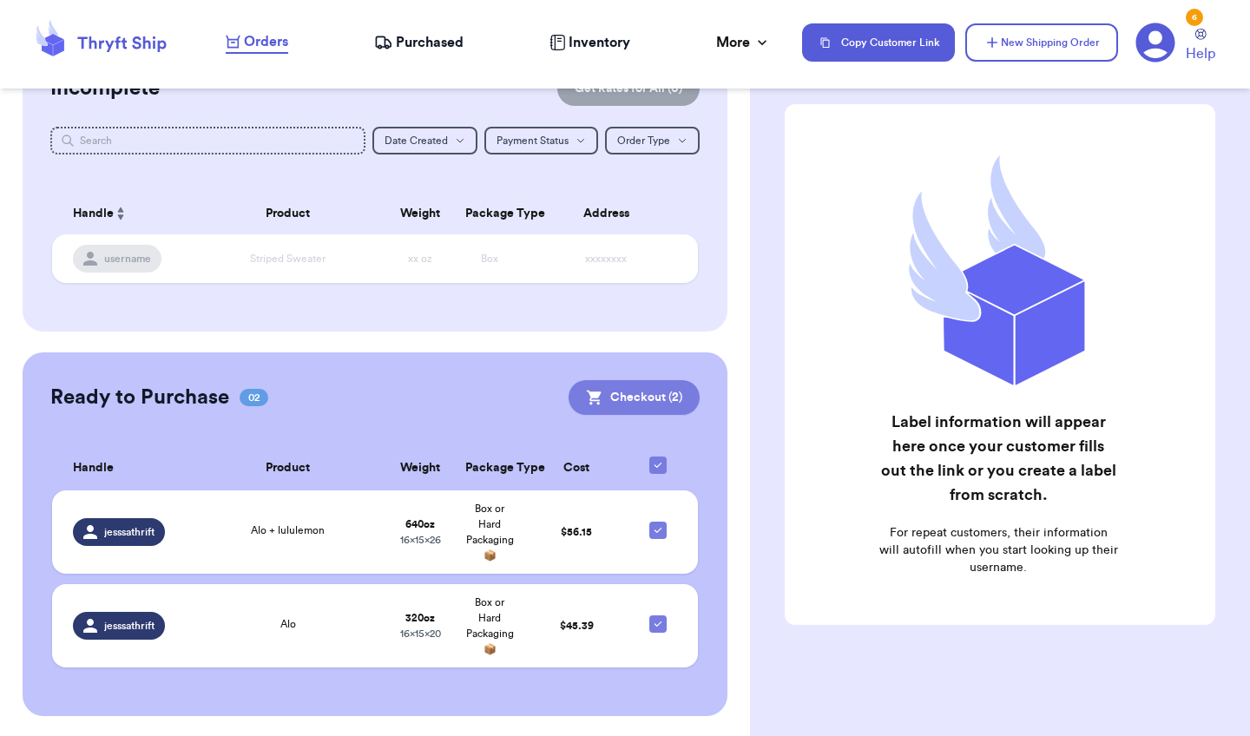
click at [642, 400] on button "Checkout ( 2 )" at bounding box center [634, 397] width 131 height 35
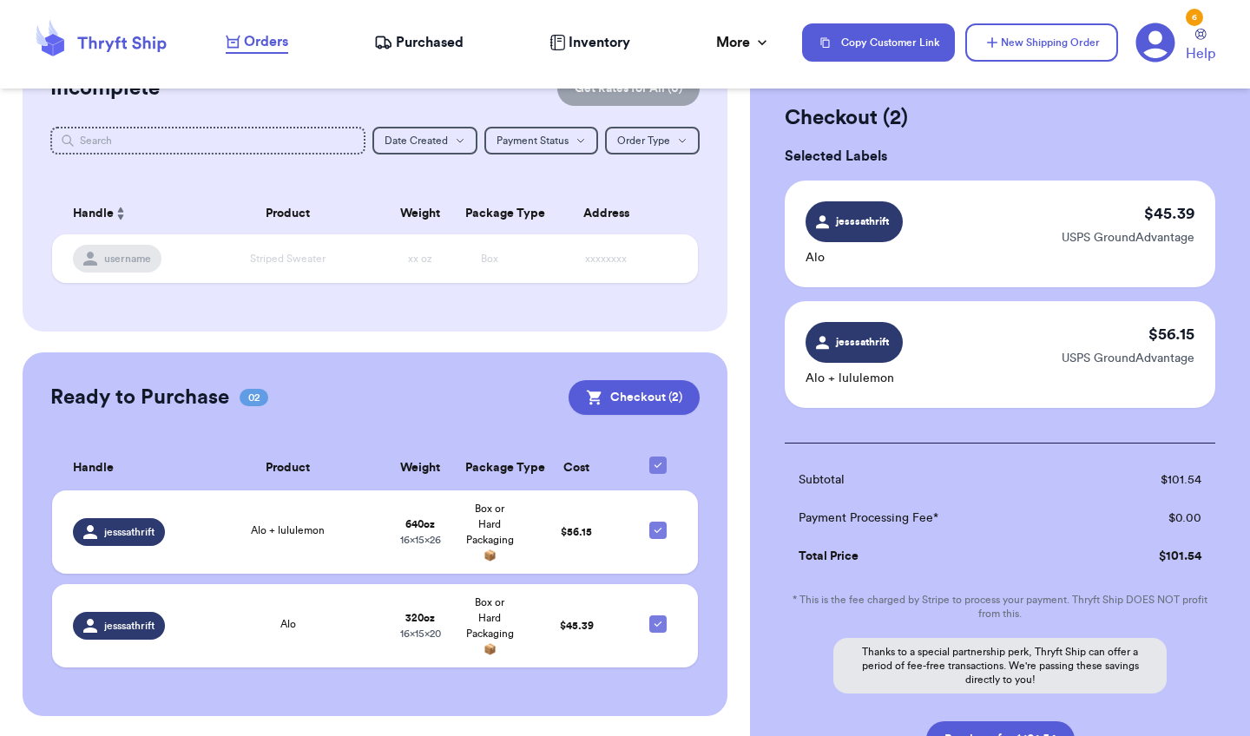
click at [936, 526] on td "Payment Processing Fee*" at bounding box center [936, 518] width 303 height 38
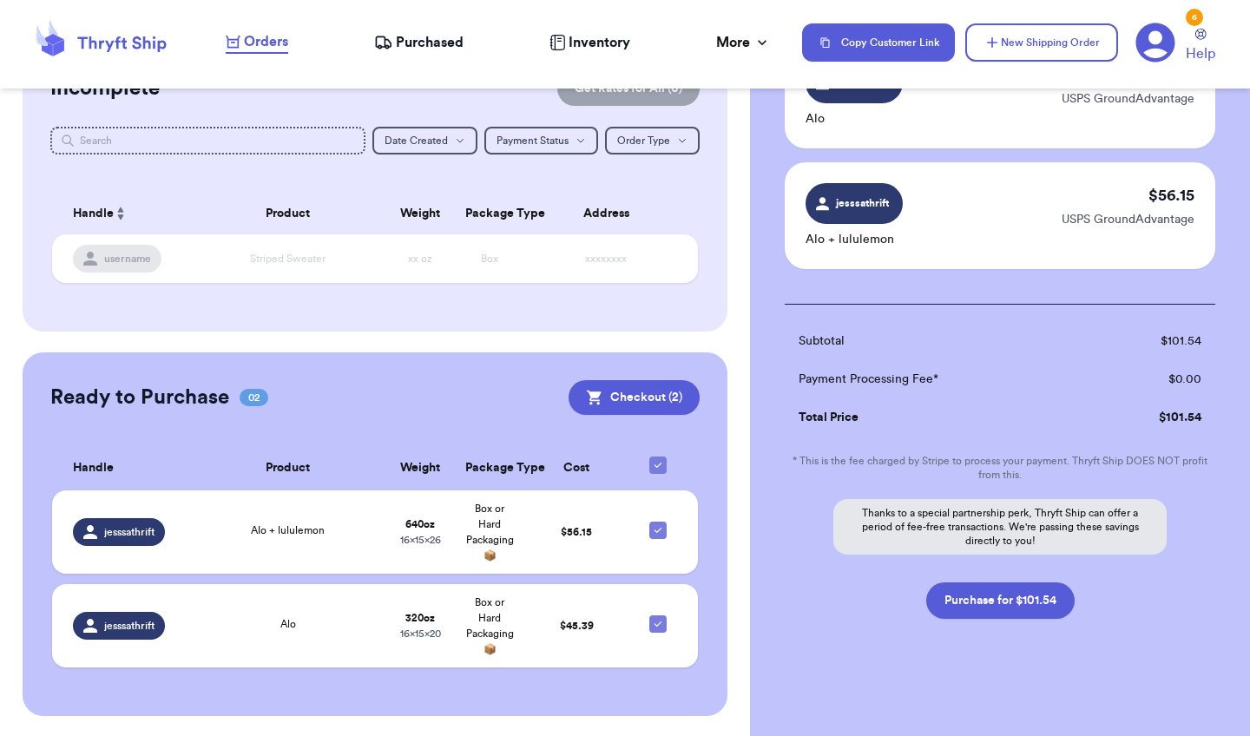
scroll to position [178, 0]
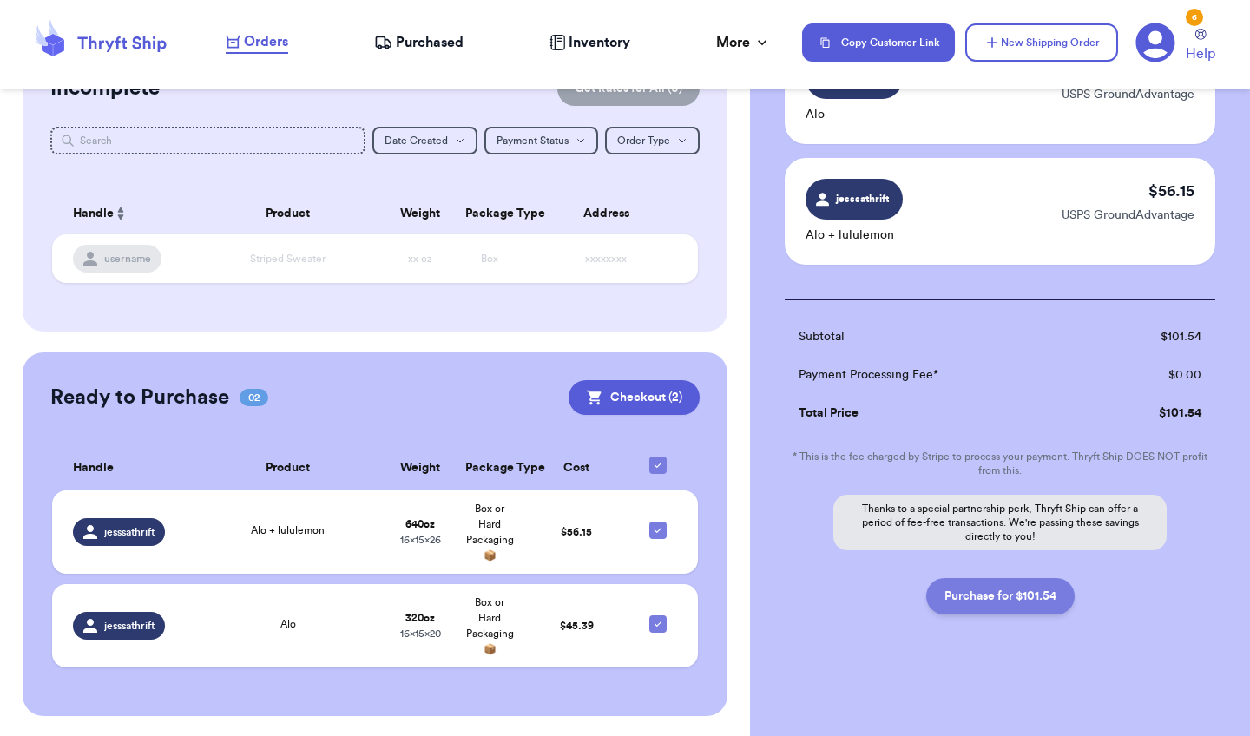
click at [1015, 585] on button "Purchase for $101.54" at bounding box center [1000, 596] width 148 height 36
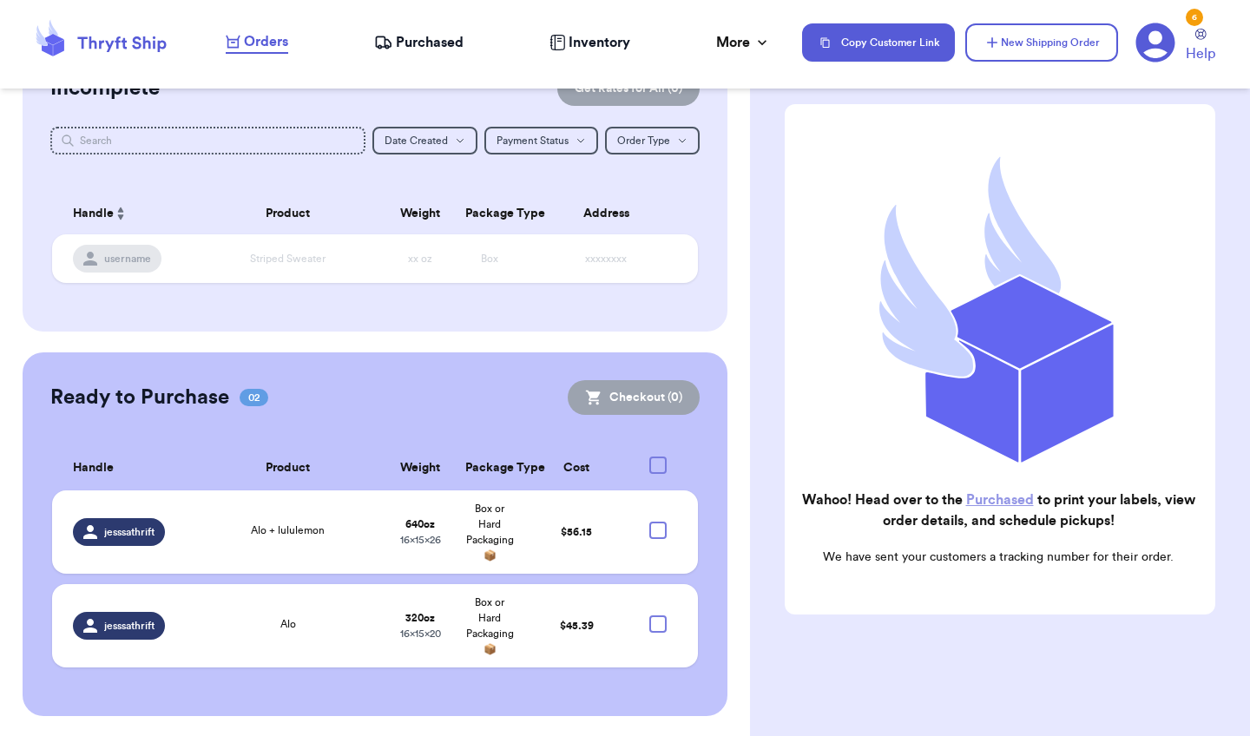
checkbox input "true"
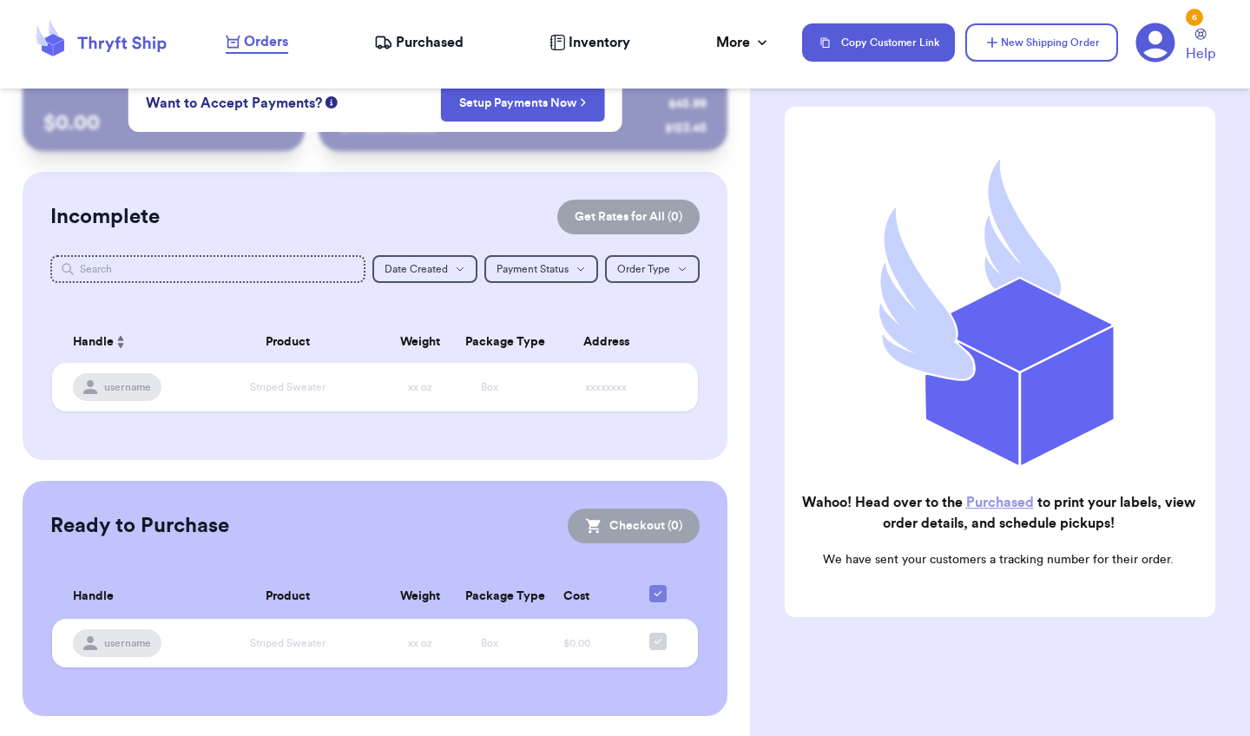
click at [454, 35] on span "Purchased" at bounding box center [430, 42] width 68 height 21
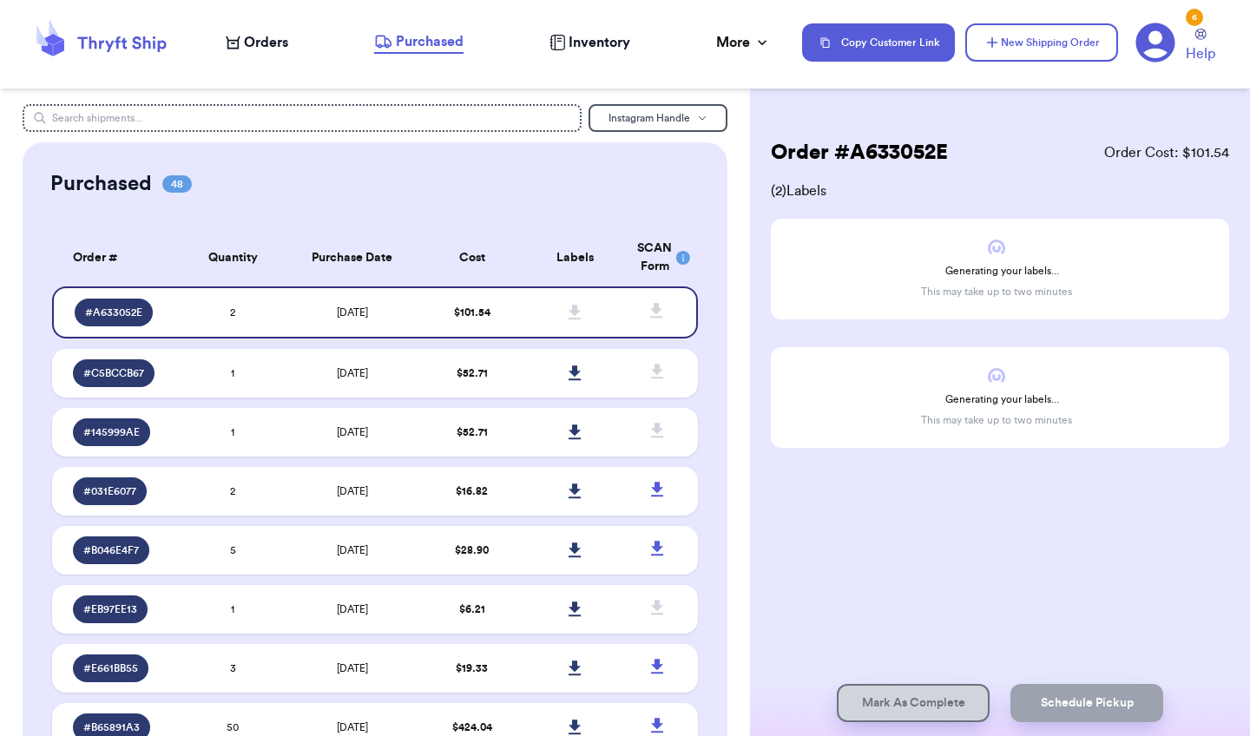
drag, startPoint x: 1175, startPoint y: 148, endPoint x: 1249, endPoint y: 153, distance: 73.9
click at [1249, 153] on div "Order # A633052E Order Cost: $ 101.54 ( 2 ) Labels Generating your labels... Th…" at bounding box center [1000, 345] width 500 height 483
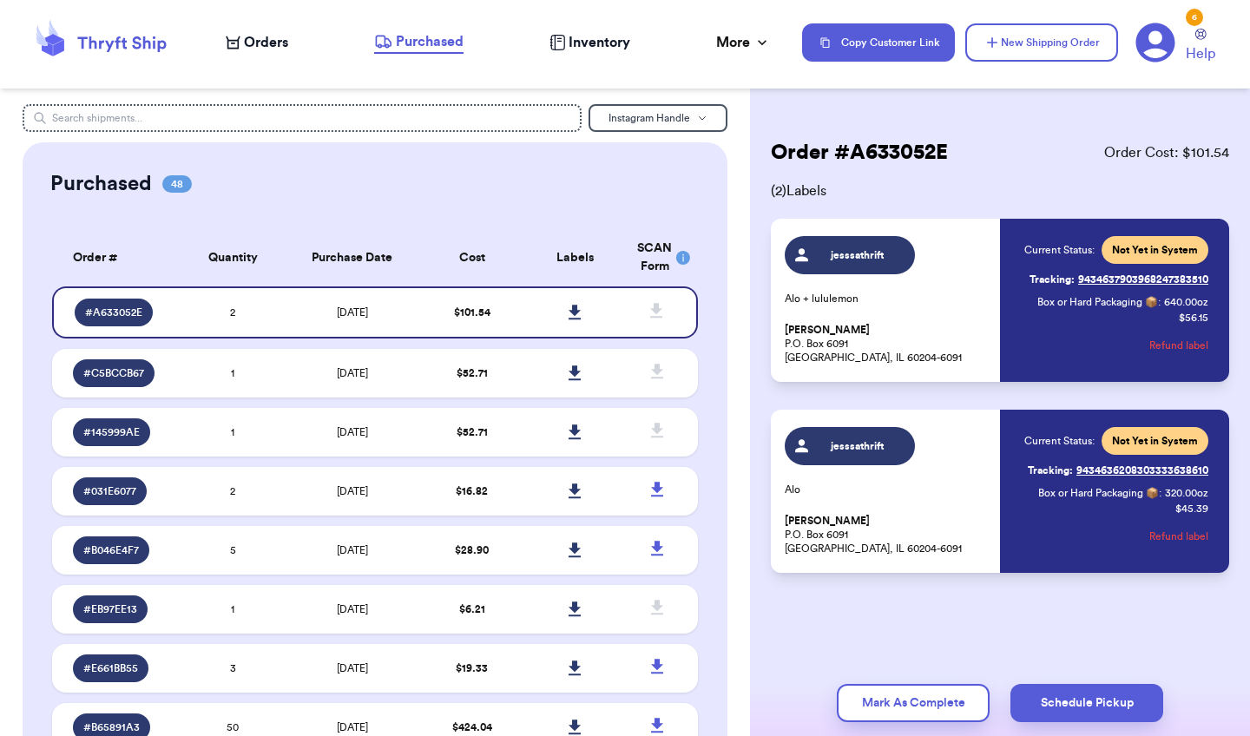
click at [932, 457] on div "jesssathrift Alo [PERSON_NAME] P.O. [STREET_ADDRESS]" at bounding box center [887, 491] width 205 height 128
click at [976, 476] on div "jesssathrift Alo [PERSON_NAME] P.O. [STREET_ADDRESS]" at bounding box center [887, 491] width 205 height 128
click at [880, 467] on div "jesssathrift Alo [PERSON_NAME] P.O. [STREET_ADDRESS]" at bounding box center [887, 491] width 205 height 128
click at [869, 446] on span "jesssathrift" at bounding box center [858, 446] width 82 height 14
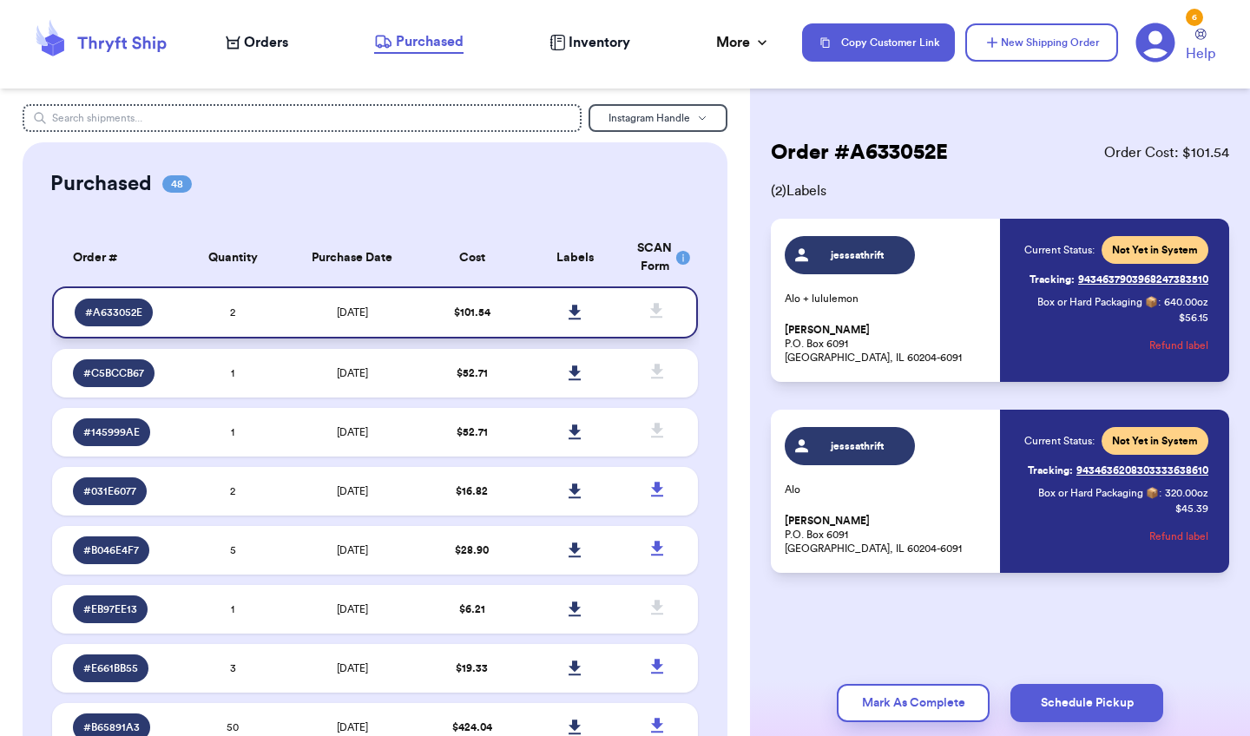
click at [572, 320] on icon at bounding box center [575, 313] width 13 height 16
